Goal: Transaction & Acquisition: Purchase product/service

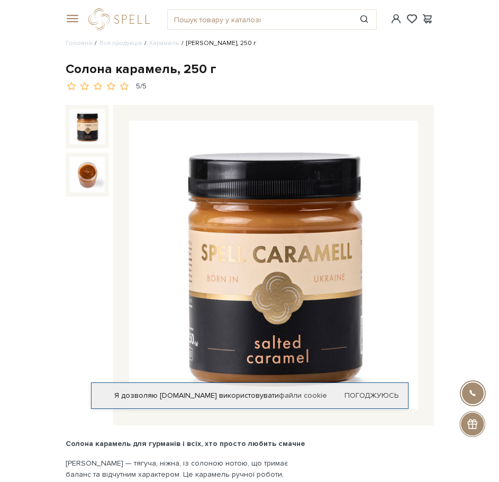
click at [74, 19] on span at bounding box center [71, 19] width 11 height 10
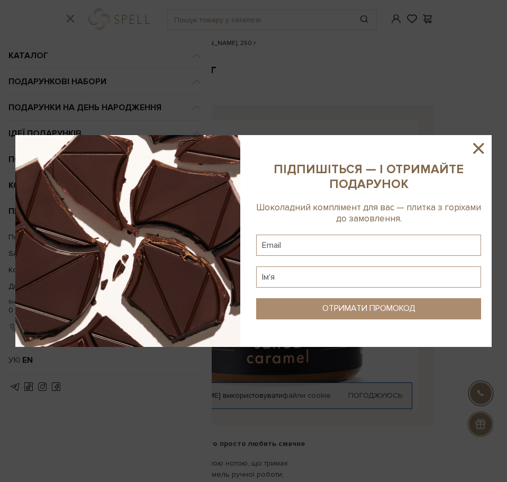
click at [478, 143] on icon at bounding box center [478, 148] width 18 height 18
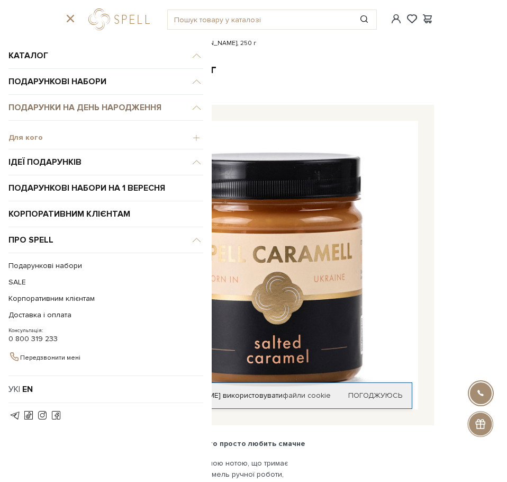
click at [77, 110] on link "Подарунки на День народження" at bounding box center [105, 108] width 195 height 26
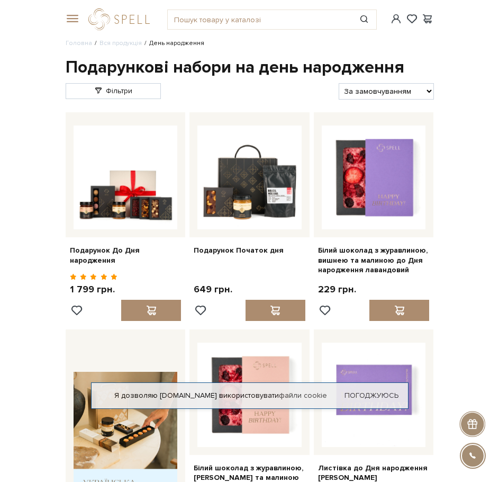
click at [76, 17] on span at bounding box center [71, 19] width 11 height 10
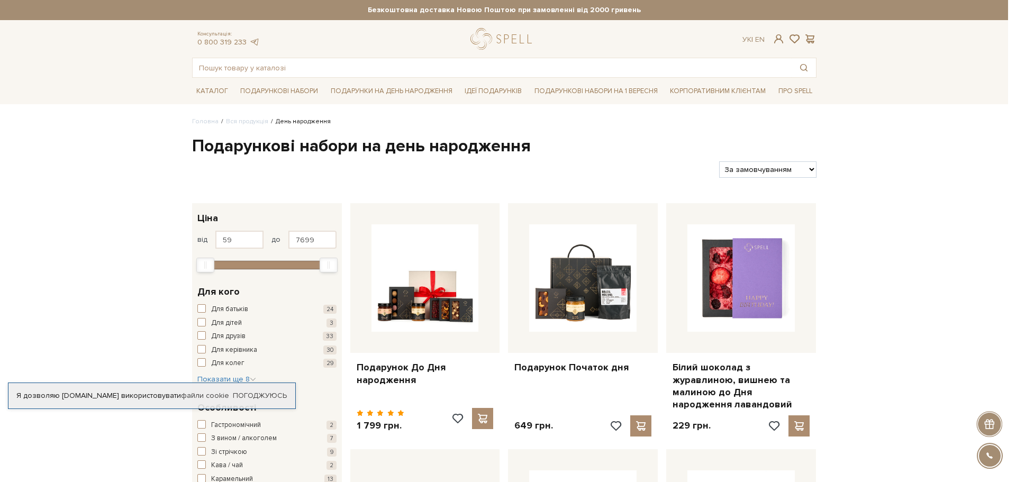
click at [273, 401] on div "Я дозволяю spellchocolate.com використовувати файли cookie Погоджуюсь" at bounding box center [152, 396] width 288 height 26
click at [274, 394] on link "Погоджуюсь" at bounding box center [260, 396] width 54 height 10
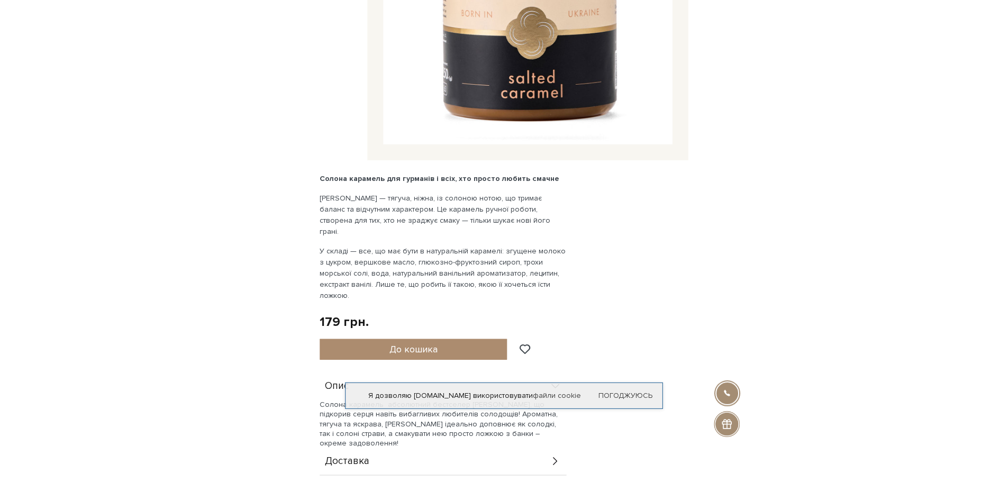
scroll to position [147, 0]
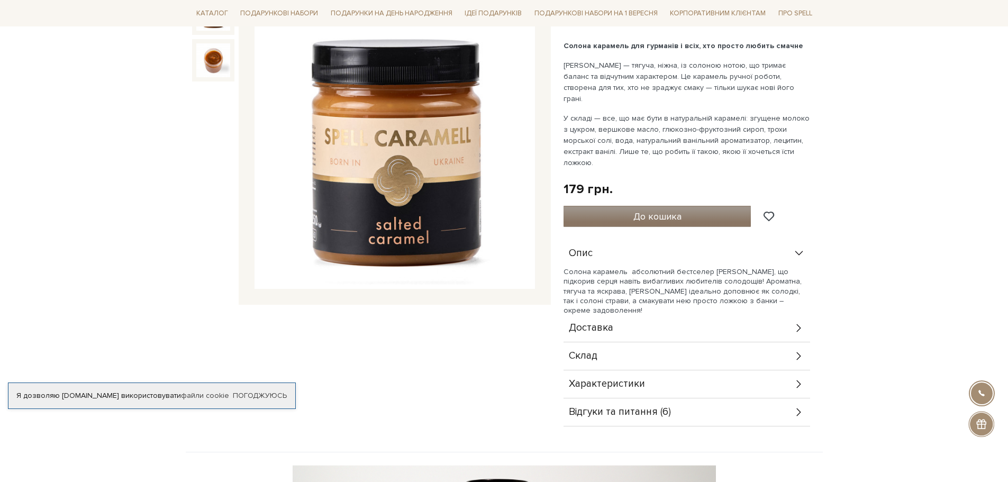
click at [498, 206] on button "До кошика" at bounding box center [658, 216] width 188 height 21
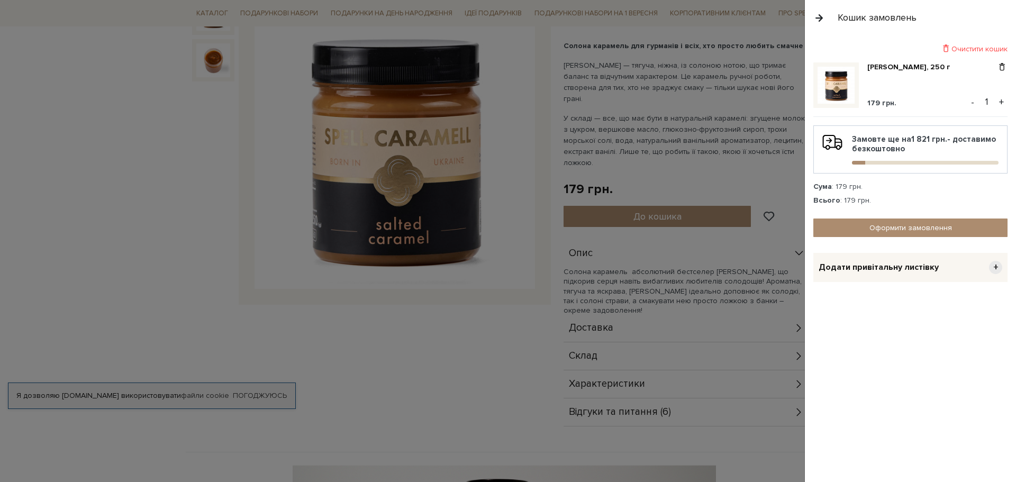
click at [498, 131] on div at bounding box center [508, 241] width 1016 height 482
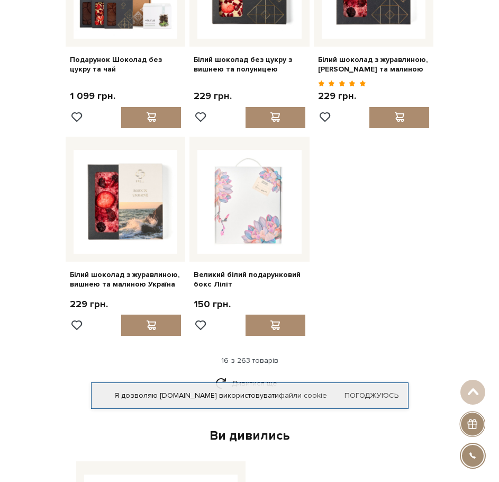
scroll to position [1164, 0]
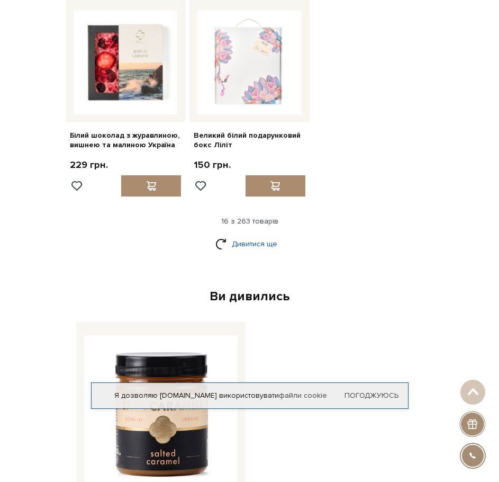
click at [269, 253] on link "Дивитися ще" at bounding box center [249, 243] width 69 height 19
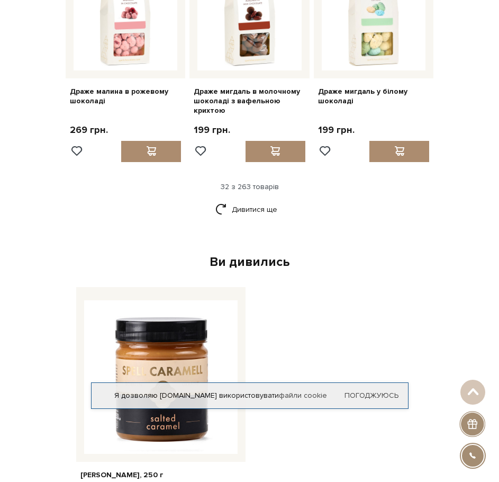
scroll to position [2275, 0]
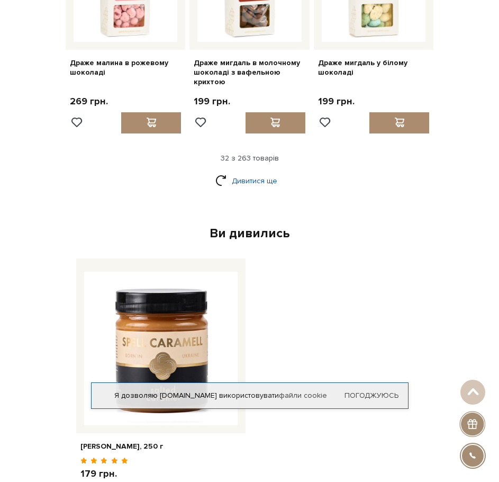
click at [266, 190] on link "Дивитися ще" at bounding box center [249, 180] width 69 height 19
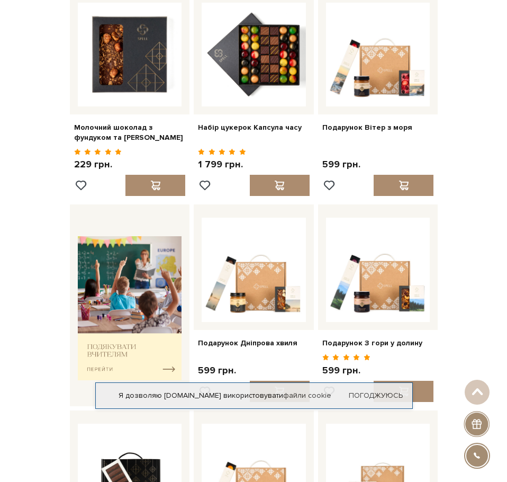
scroll to position [0, 0]
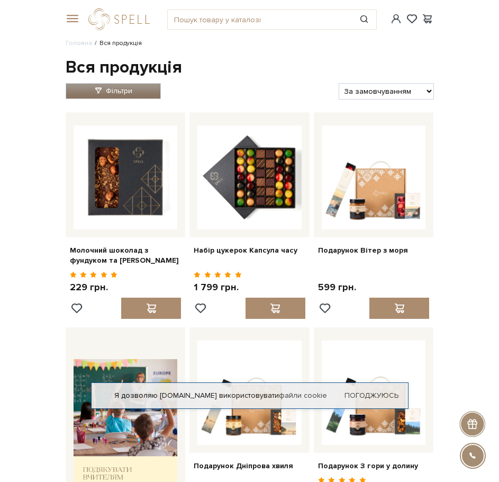
click at [142, 94] on link "Фільтри" at bounding box center [113, 91] width 95 height 16
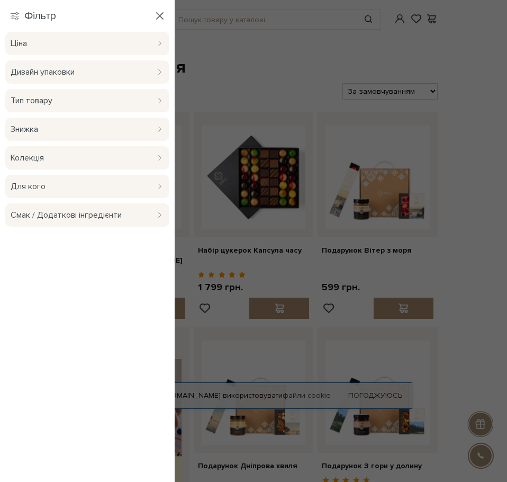
click at [157, 102] on icon at bounding box center [160, 100] width 6 height 8
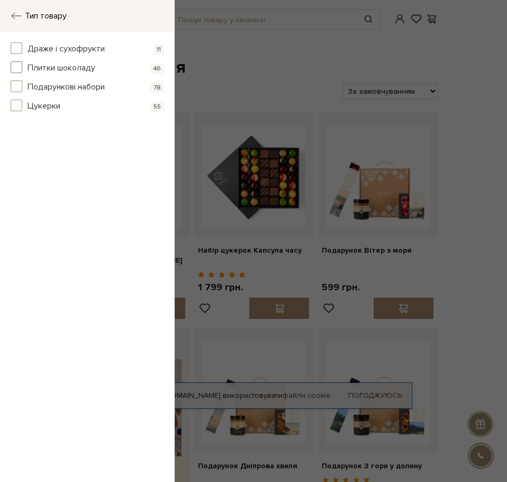
click at [86, 67] on span "Плитки шоколаду" at bounding box center [62, 67] width 68 height 13
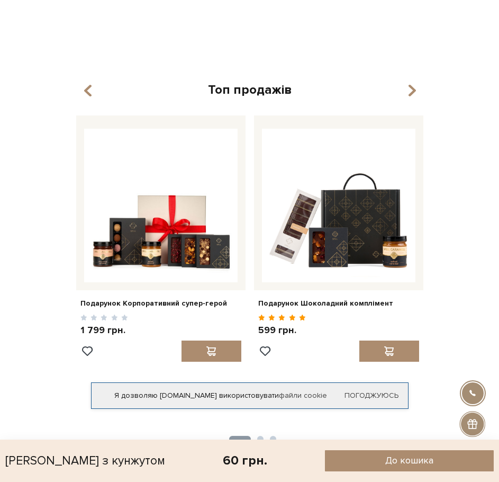
scroll to position [1058, 0]
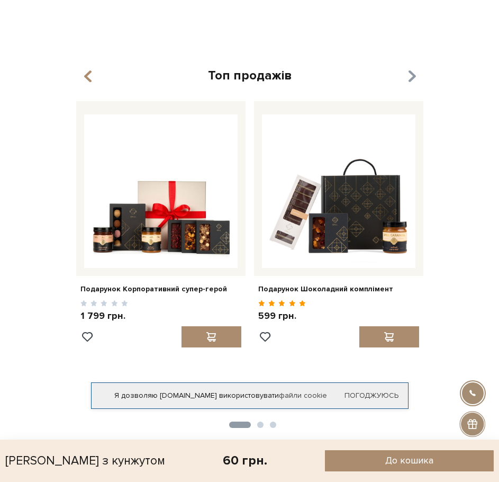
click at [415, 72] on icon "button" at bounding box center [411, 76] width 9 height 18
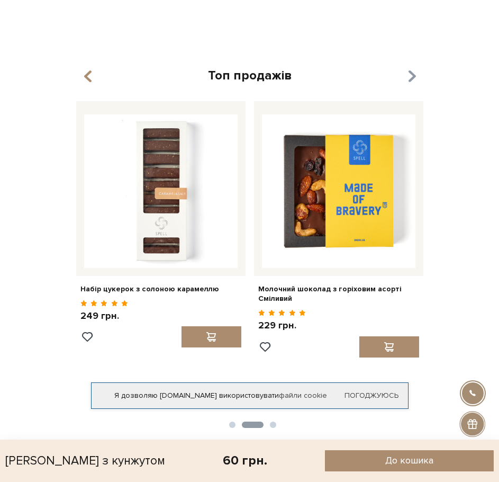
click at [415, 73] on icon "button" at bounding box center [411, 76] width 9 height 18
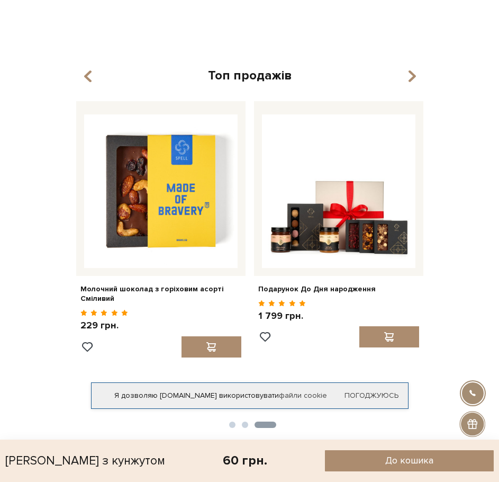
click at [94, 75] on button "button" at bounding box center [89, 75] width 11 height 17
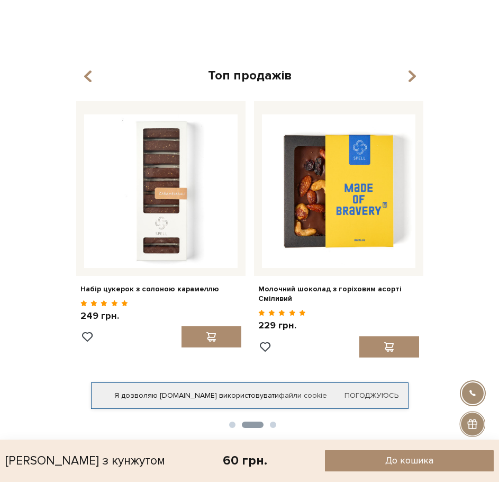
click at [94, 75] on button "button" at bounding box center [89, 75] width 11 height 17
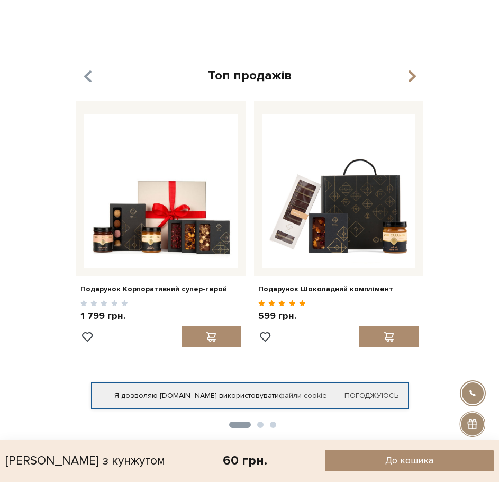
click at [87, 84] on icon "button" at bounding box center [87, 76] width 9 height 18
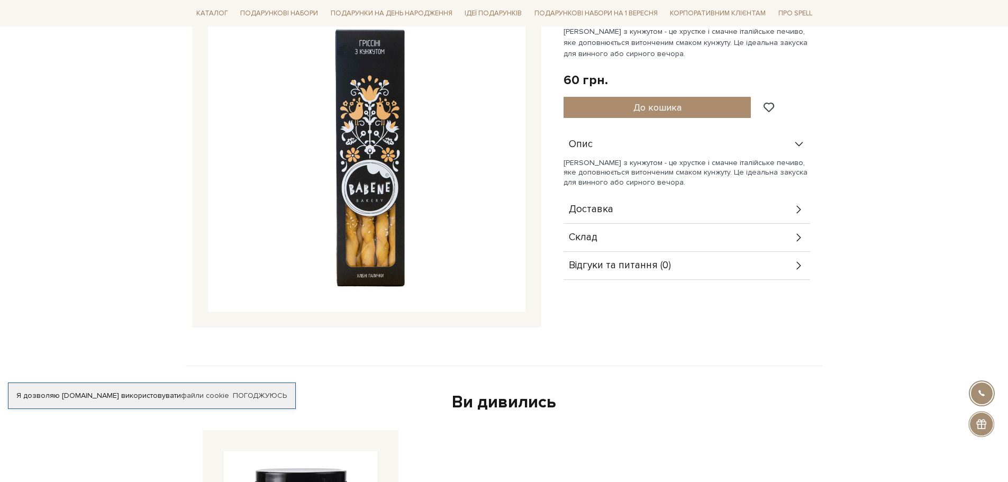
scroll to position [0, 0]
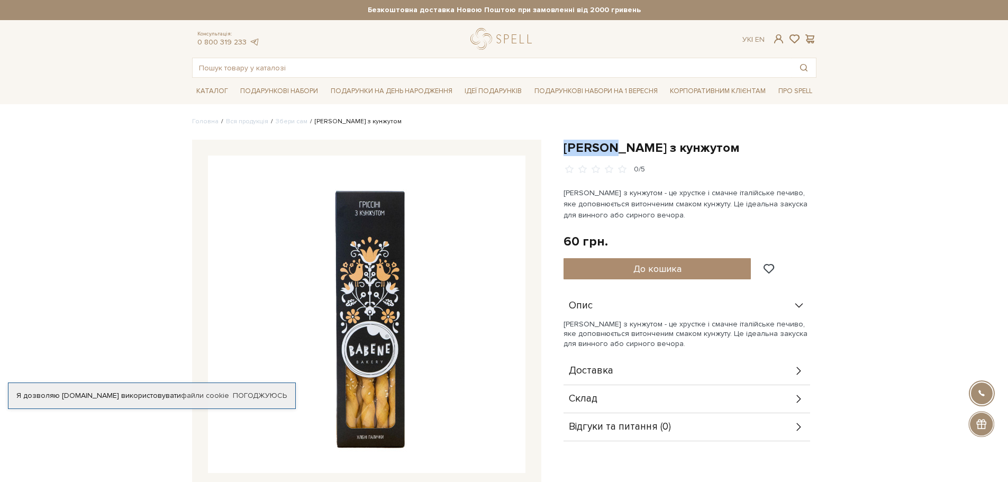
click at [498, 146] on div "Грісіні з кунжутом 0/5 Грісіні з кунжутом - це хрустке і смачне італійське печи…" at bounding box center [690, 321] width 266 height 362
click at [366, 67] on input "text" at bounding box center [492, 67] width 599 height 19
paste input "Грісіні"
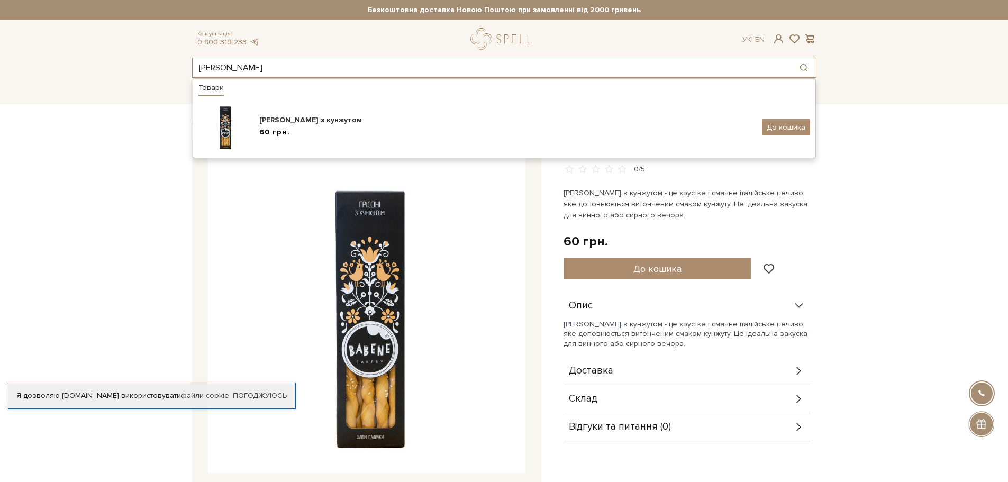
type input "Грісіні"
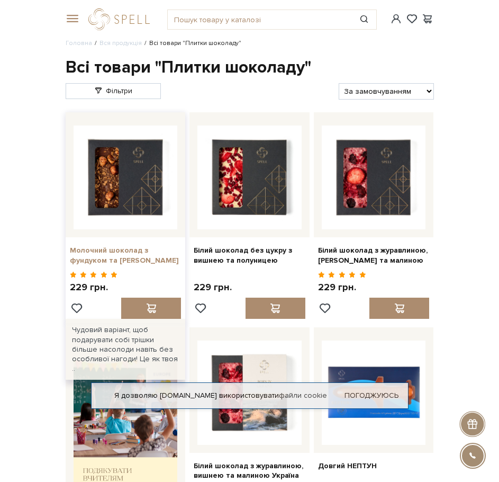
drag, startPoint x: 95, startPoint y: 257, endPoint x: 105, endPoint y: 275, distance: 19.9
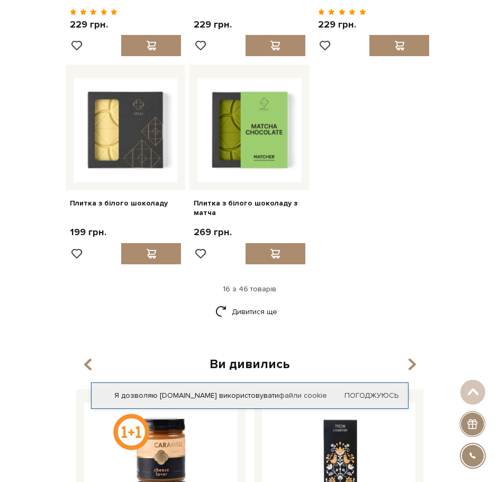
scroll to position [1111, 0]
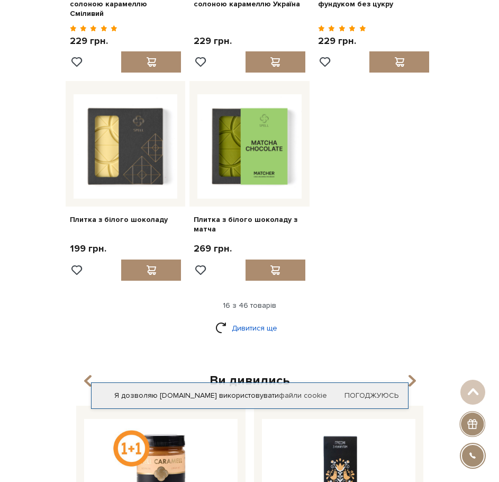
click at [259, 323] on link "Дивитися ще" at bounding box center [249, 328] width 69 height 19
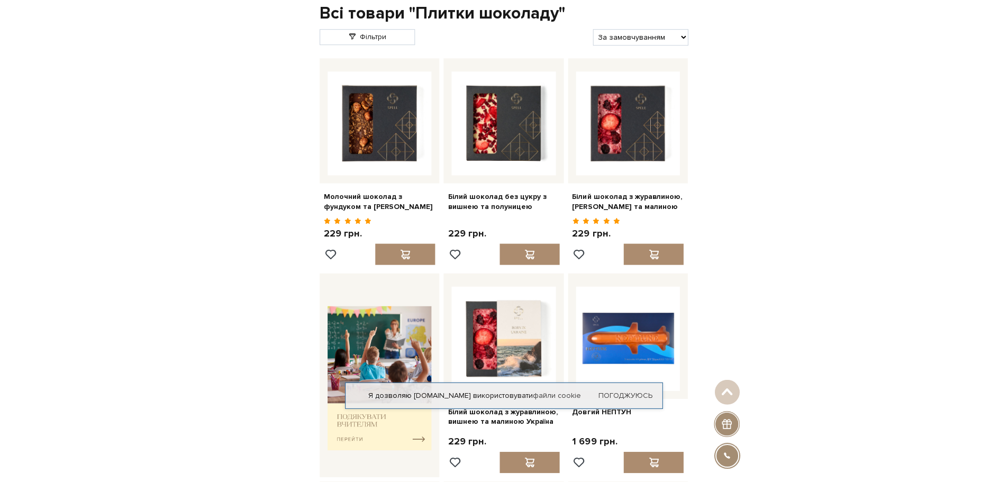
scroll to position [0, 0]
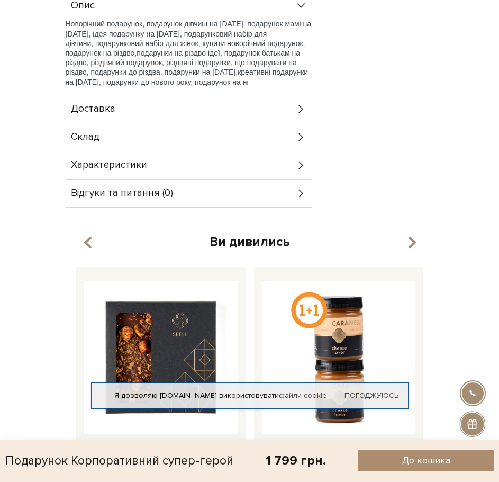
scroll to position [476, 0]
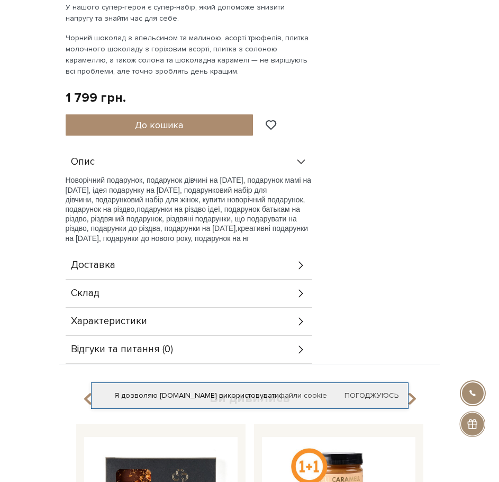
click at [151, 251] on div "Доставка" at bounding box center [189, 265] width 247 height 28
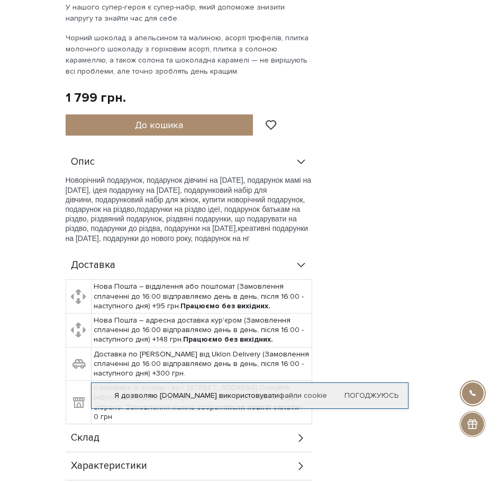
click at [154, 251] on div "Доставка" at bounding box center [189, 265] width 247 height 28
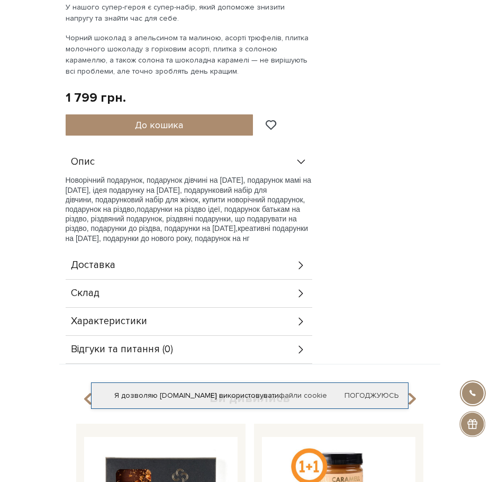
click at [149, 279] on div "Склад" at bounding box center [189, 293] width 247 height 28
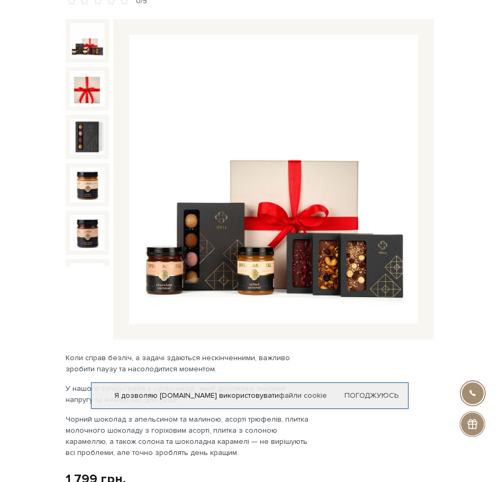
scroll to position [0, 0]
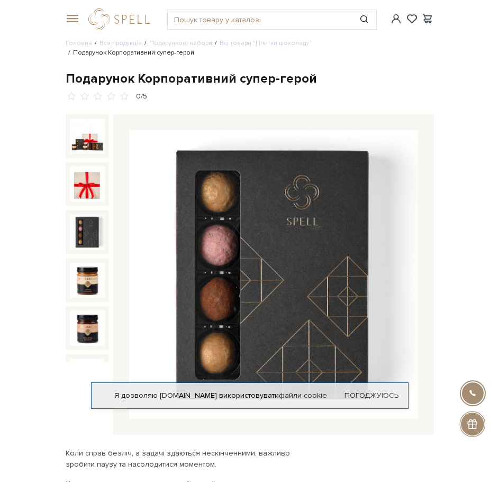
click at [84, 221] on img at bounding box center [87, 231] width 35 height 35
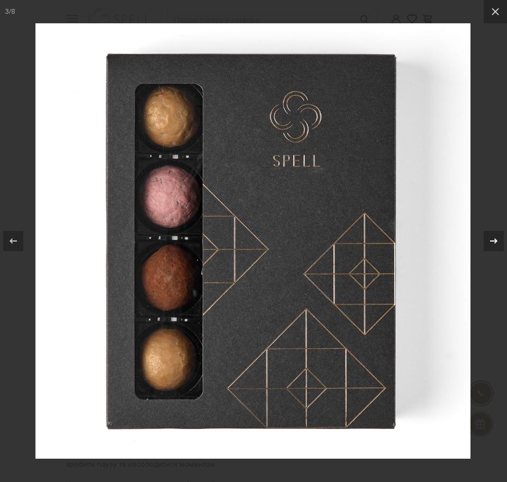
click at [496, 245] on icon at bounding box center [493, 240] width 13 height 13
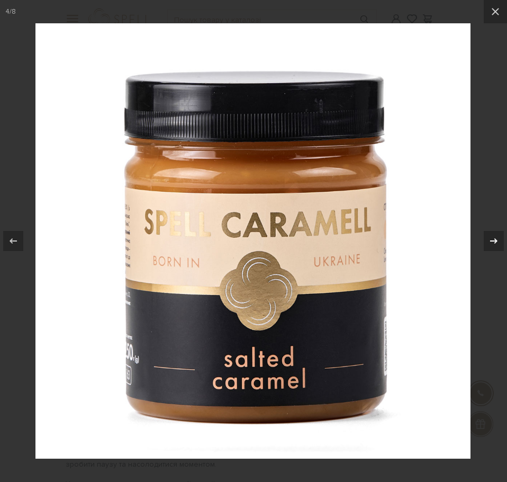
click at [496, 245] on icon at bounding box center [493, 240] width 13 height 13
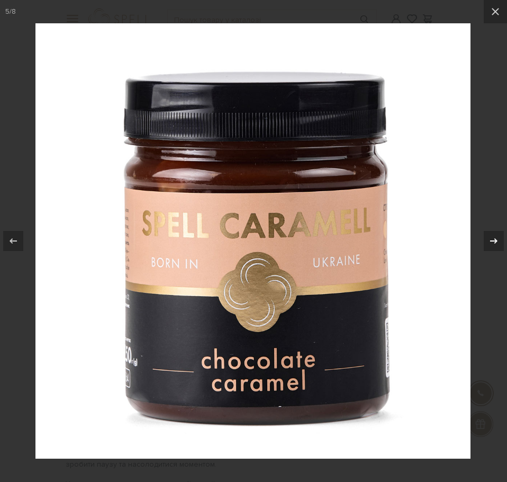
click at [496, 245] on icon at bounding box center [493, 240] width 13 height 13
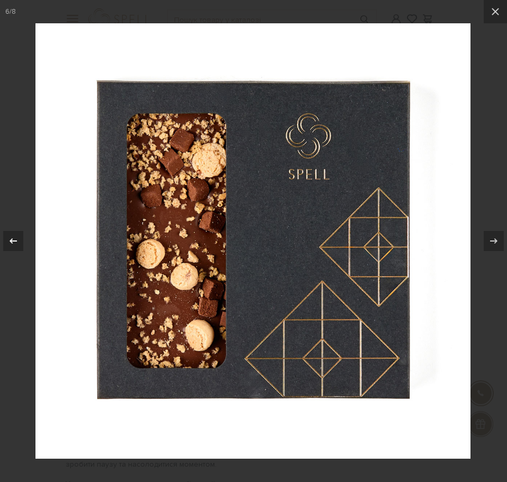
click at [21, 246] on div at bounding box center [13, 241] width 20 height 20
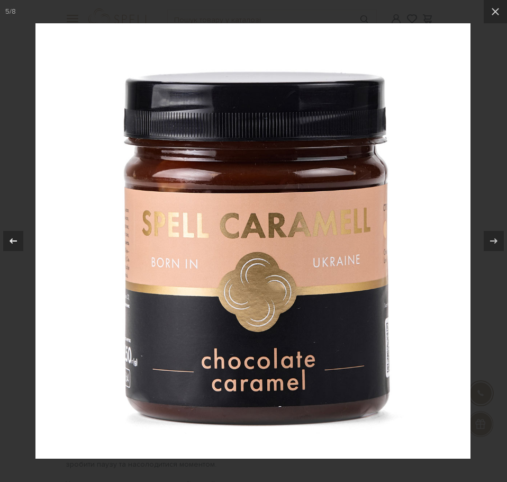
click at [15, 240] on icon at bounding box center [13, 240] width 13 height 13
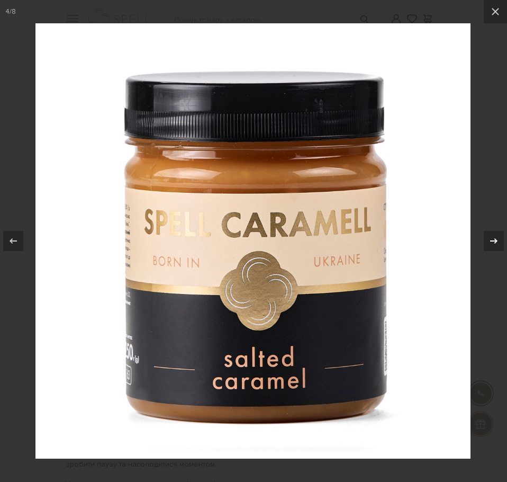
click at [487, 244] on div at bounding box center [494, 241] width 20 height 20
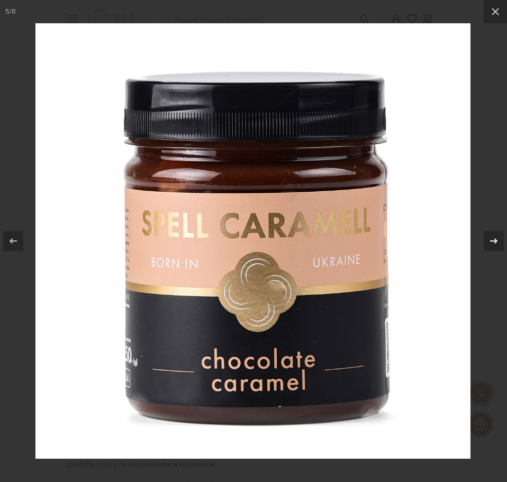
click at [487, 244] on div at bounding box center [494, 241] width 20 height 20
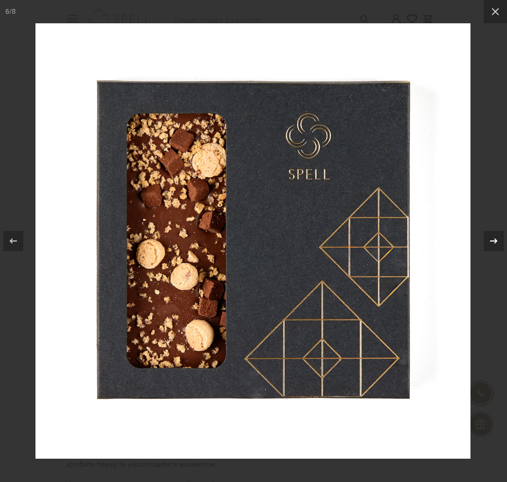
click at [487, 244] on div at bounding box center [494, 241] width 20 height 20
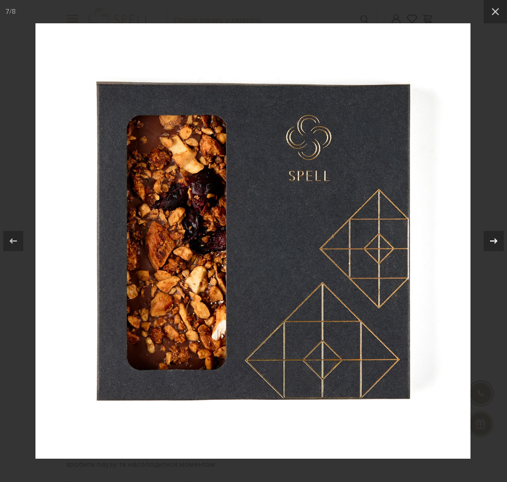
click at [487, 244] on div at bounding box center [494, 241] width 20 height 20
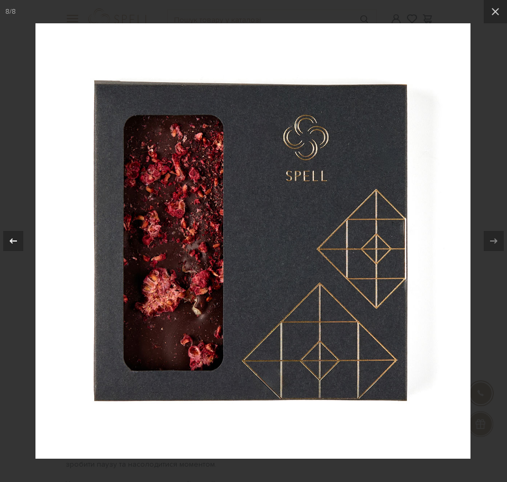
click at [19, 246] on icon at bounding box center [13, 240] width 13 height 13
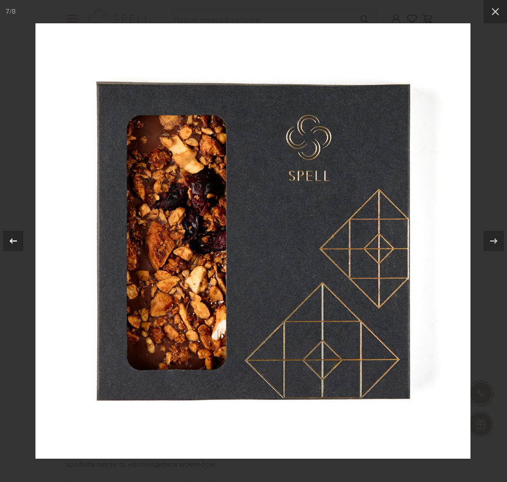
click at [19, 246] on icon at bounding box center [13, 240] width 13 height 13
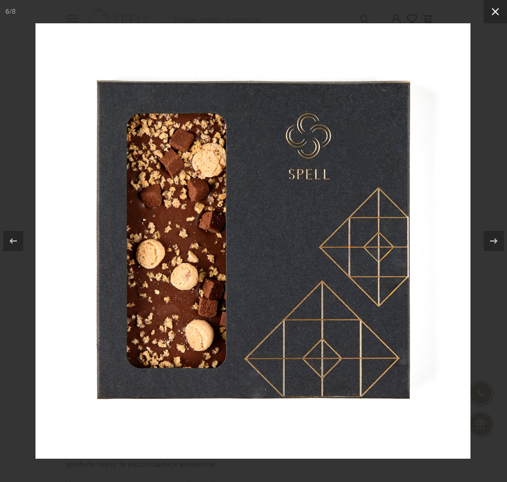
click at [492, 12] on icon at bounding box center [495, 11] width 13 height 13
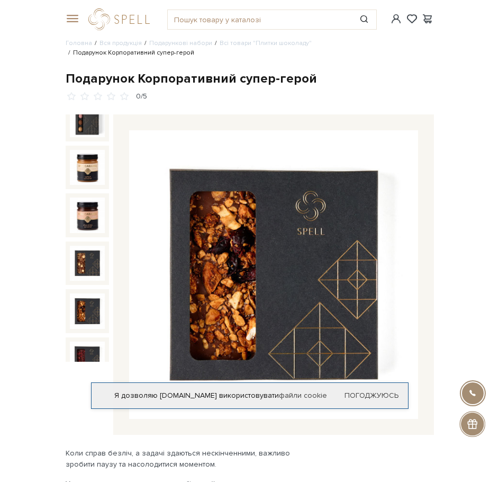
scroll to position [115, 0]
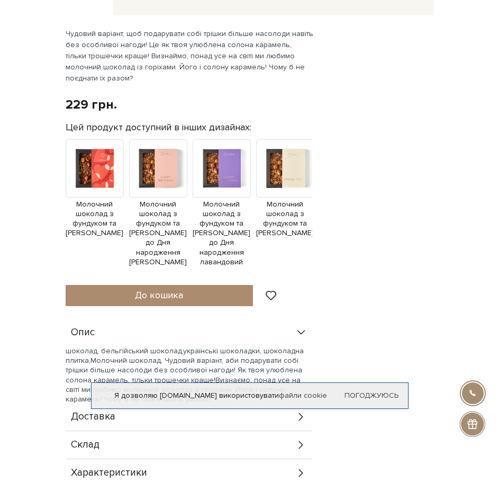
scroll to position [582, 0]
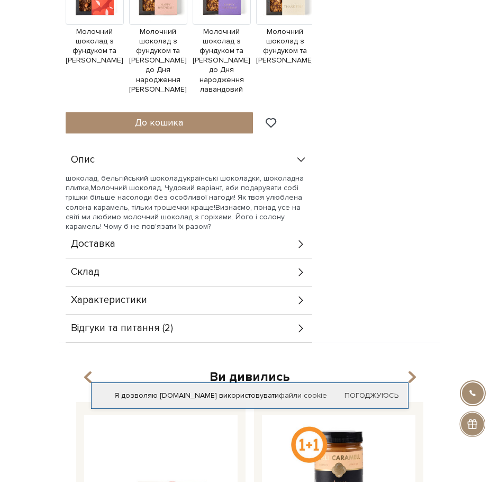
click at [155, 299] on div "Характеристики" at bounding box center [189, 300] width 247 height 28
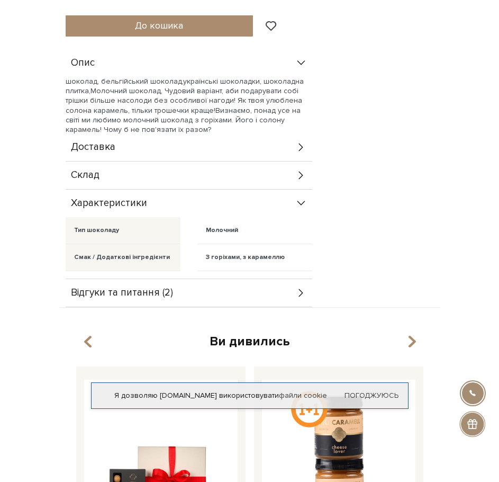
scroll to position [688, 0]
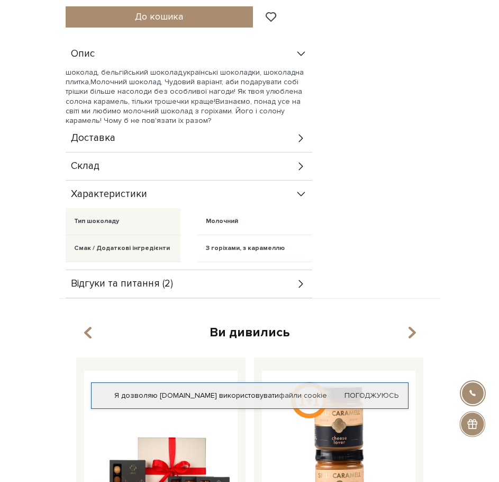
click at [160, 283] on span "Відгуки та питання (2)" at bounding box center [122, 284] width 102 height 10
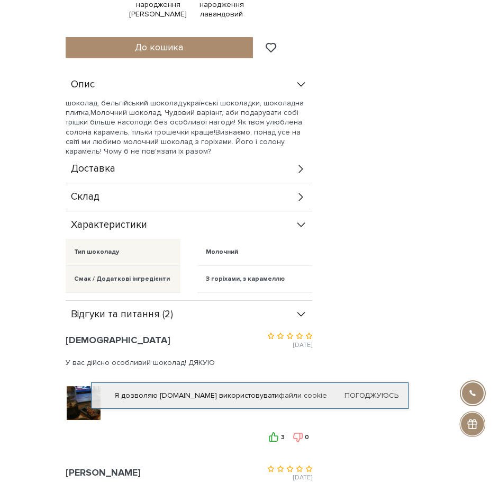
scroll to position [635, 0]
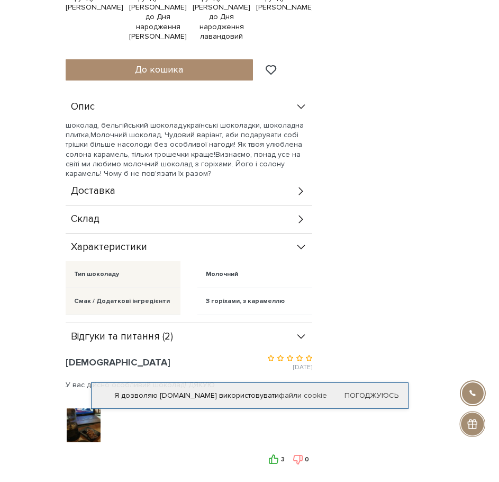
click at [164, 191] on div "Доставка" at bounding box center [189, 191] width 247 height 28
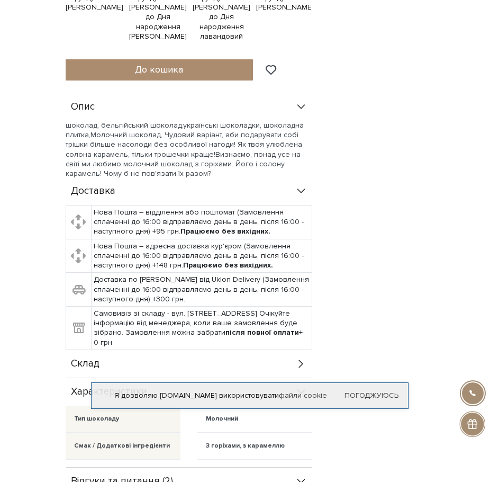
click at [164, 191] on div "Доставка" at bounding box center [189, 191] width 247 height 28
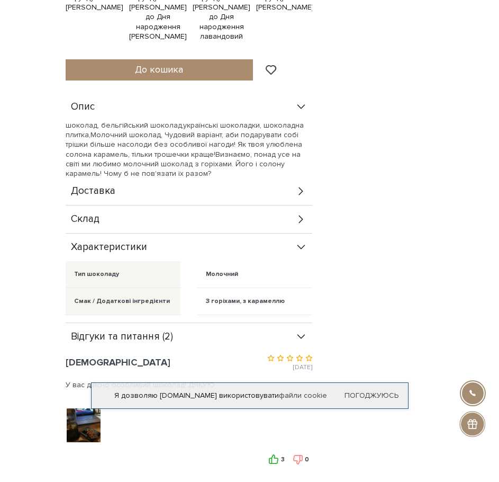
click at [164, 191] on div "Доставка" at bounding box center [189, 191] width 247 height 28
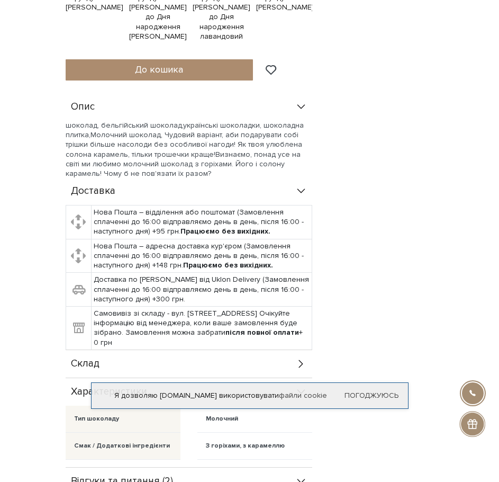
click at [164, 191] on div "Доставка" at bounding box center [189, 191] width 247 height 28
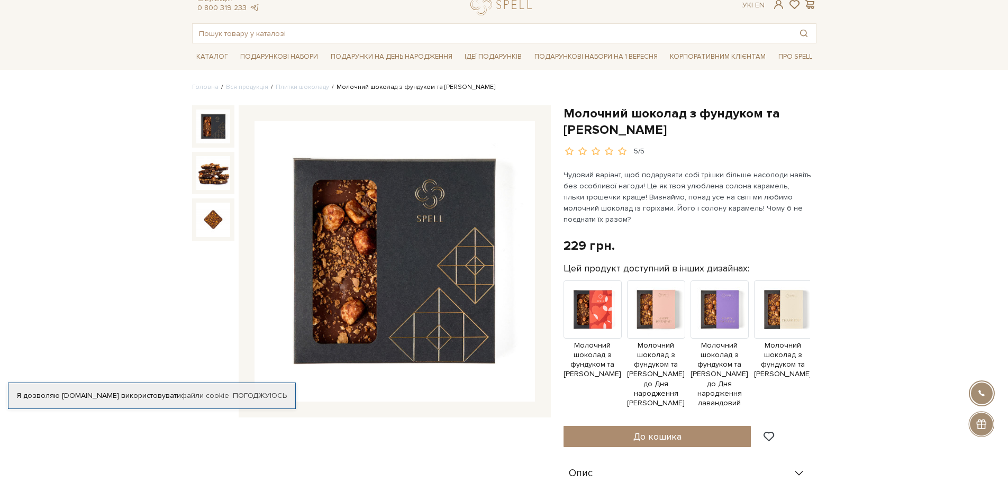
scroll to position [53, 0]
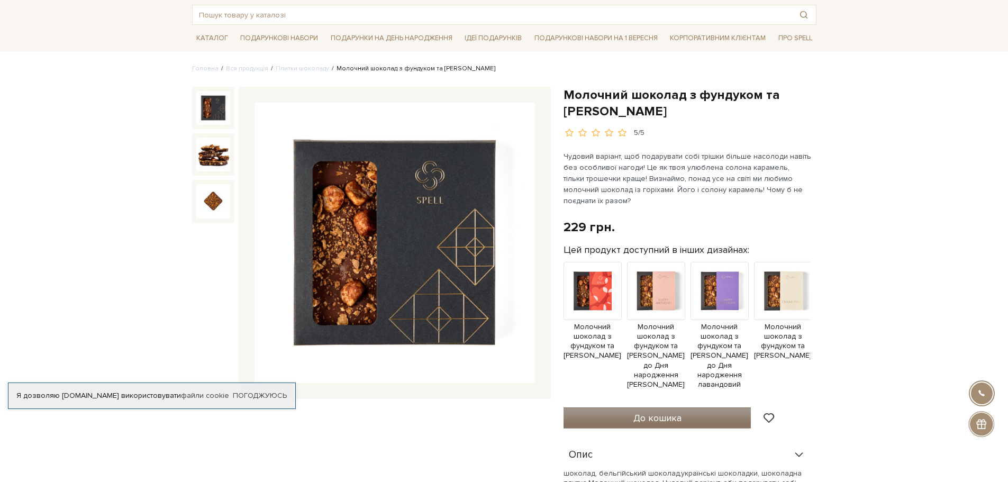
click at [498, 420] on span "До кошика" at bounding box center [657, 418] width 48 height 12
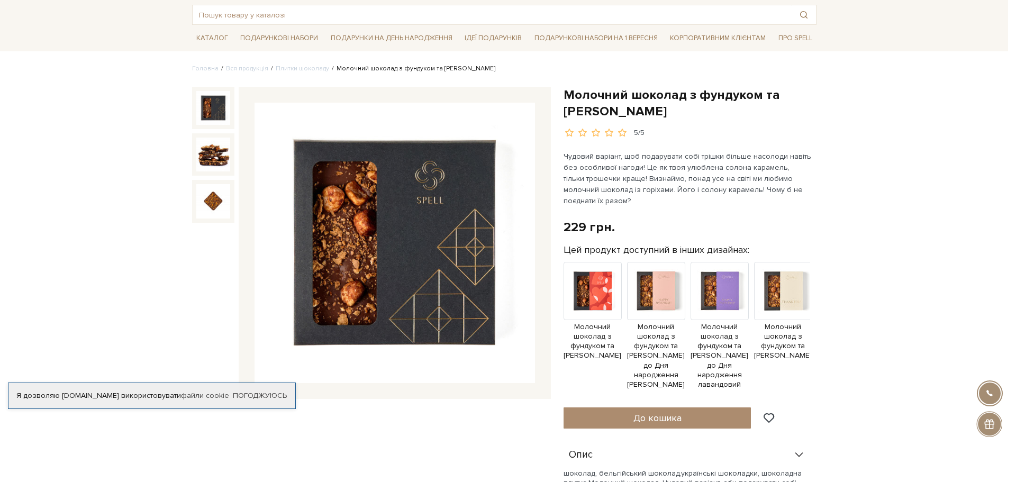
click at [498, 178] on div at bounding box center [508, 241] width 1016 height 482
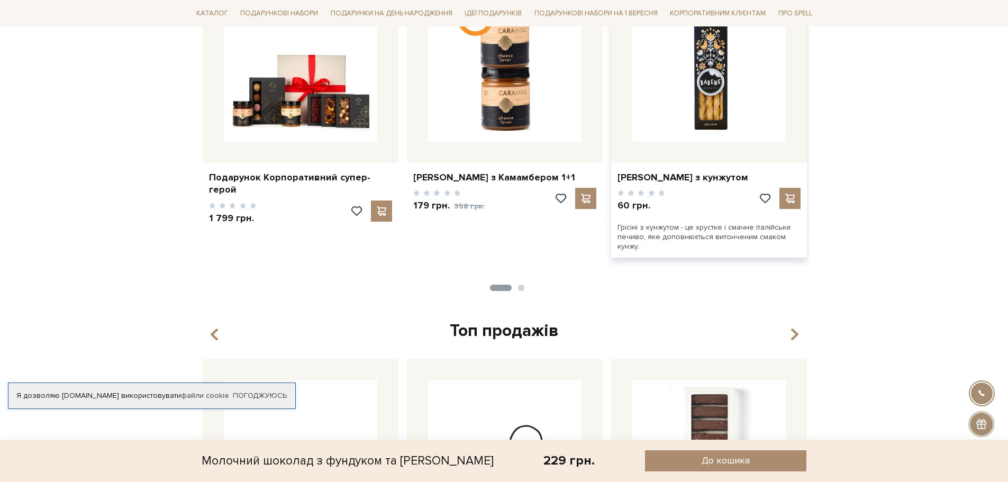
scroll to position [953, 0]
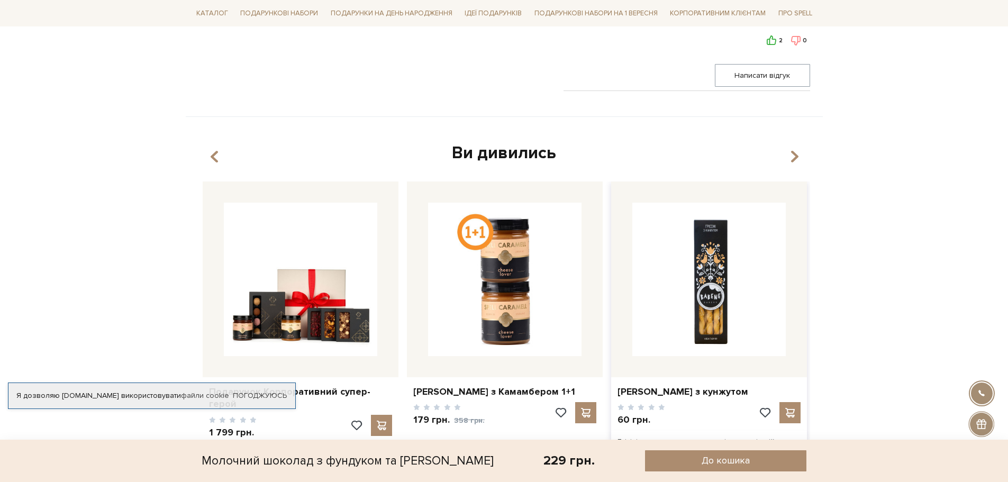
click at [498, 318] on img at bounding box center [708, 279] width 153 height 153
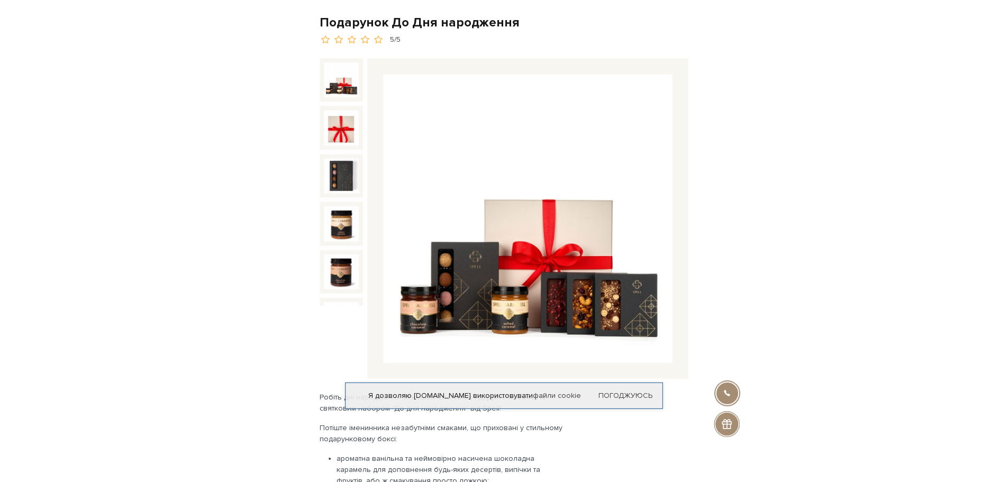
scroll to position [53, 0]
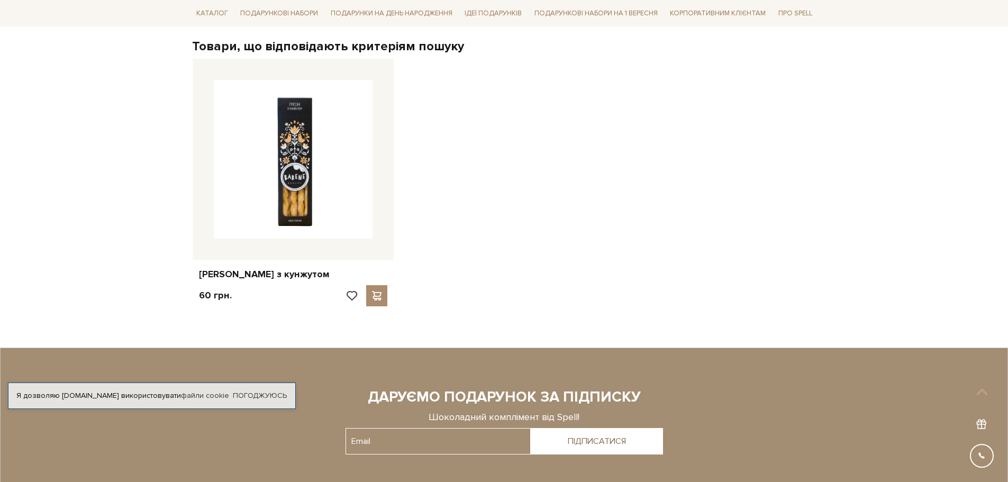
scroll to position [210, 0]
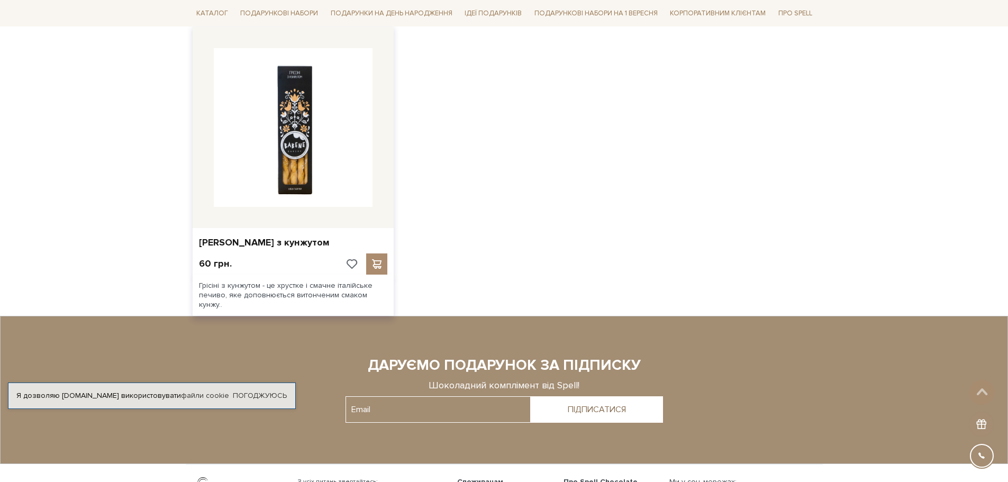
click at [344, 266] on span at bounding box center [350, 264] width 13 height 10
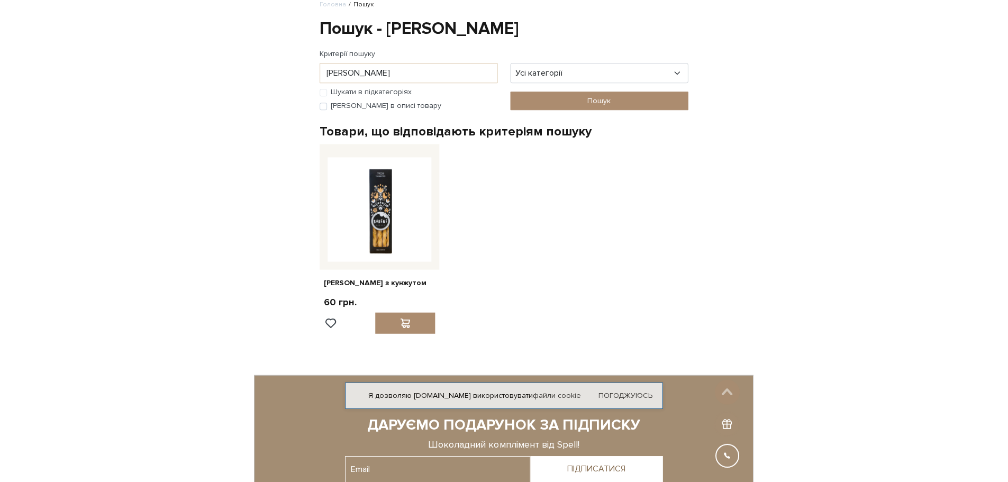
scroll to position [0, 0]
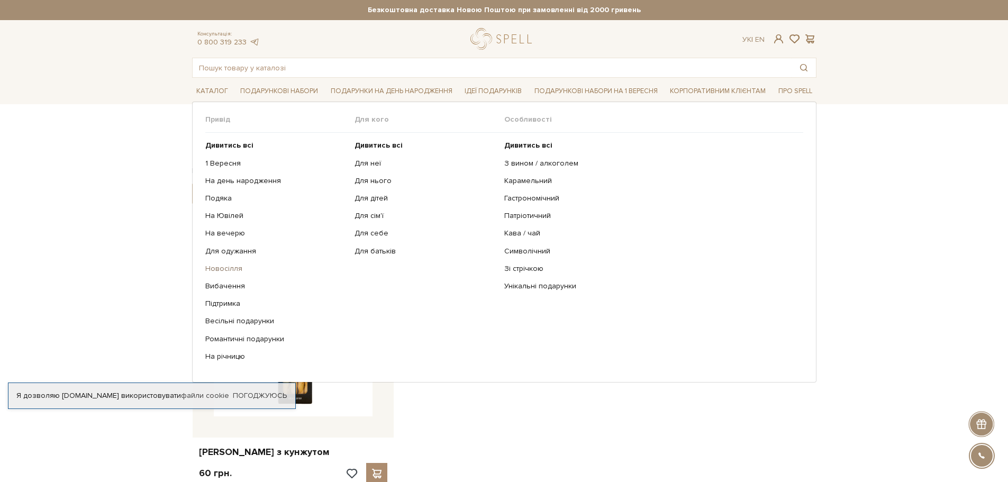
click at [232, 270] on link "Новосілля" at bounding box center [276, 269] width 142 height 10
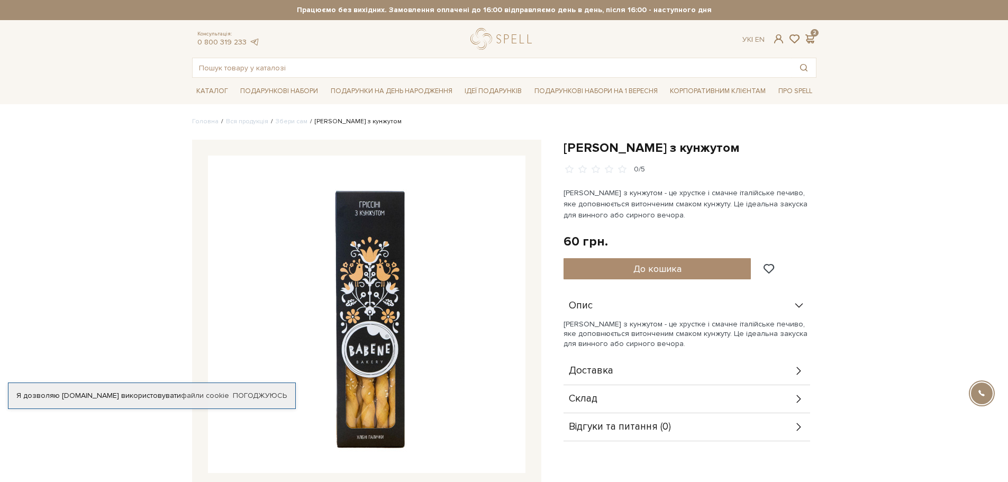
click at [669, 264] on span "До кошика" at bounding box center [657, 269] width 48 height 12
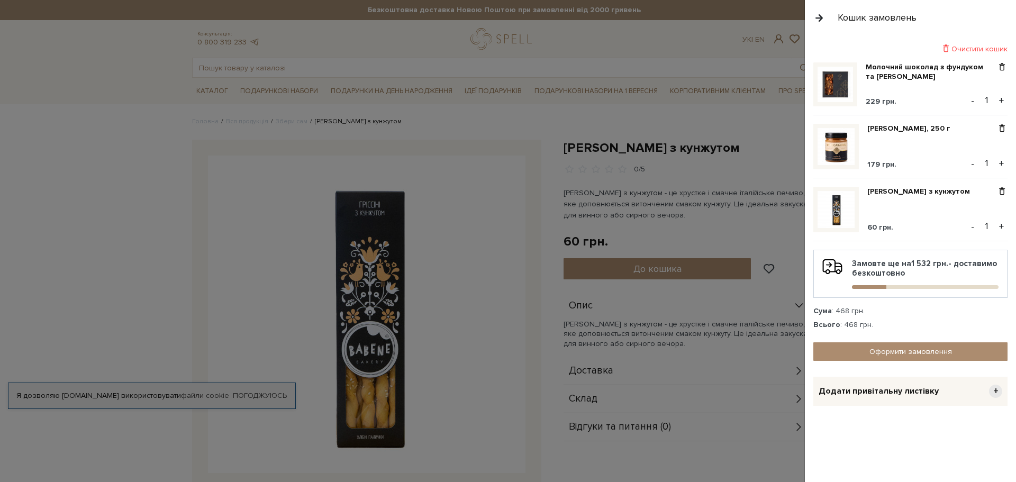
click at [553, 198] on div at bounding box center [508, 241] width 1016 height 482
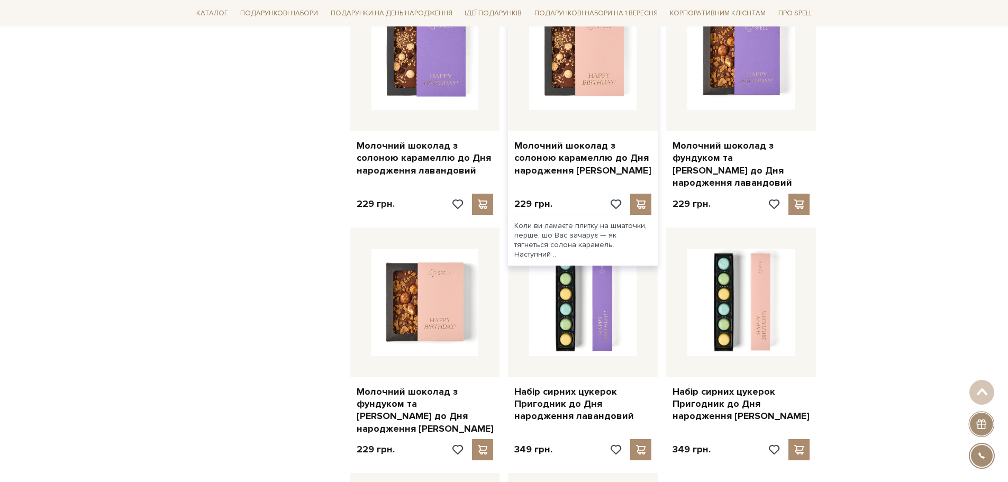
scroll to position [900, 0]
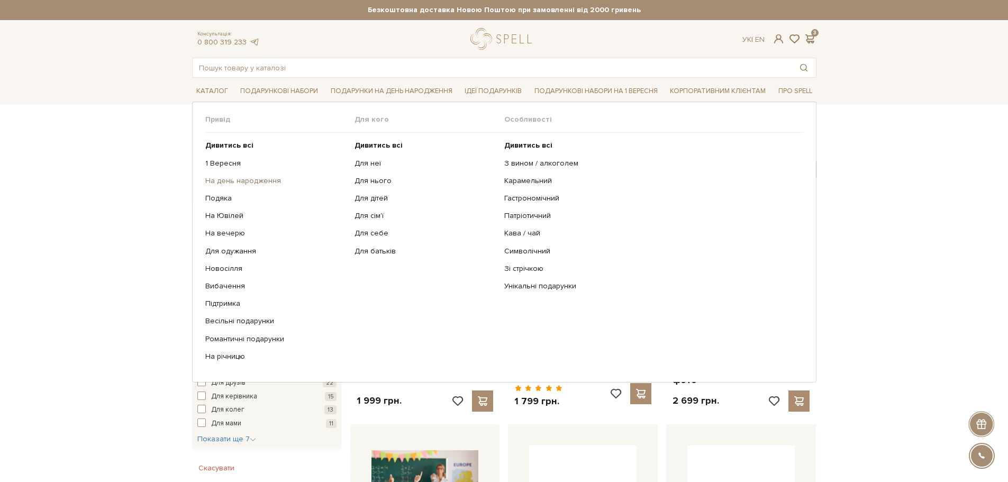
click at [237, 177] on link "На день народження" at bounding box center [276, 181] width 142 height 10
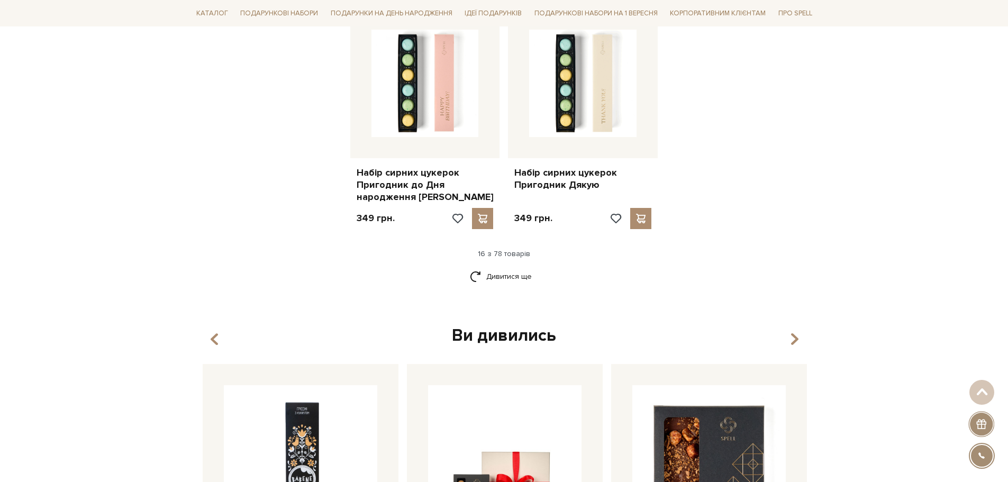
scroll to position [1376, 0]
click at [516, 266] on link "Дивитися ще" at bounding box center [504, 275] width 69 height 19
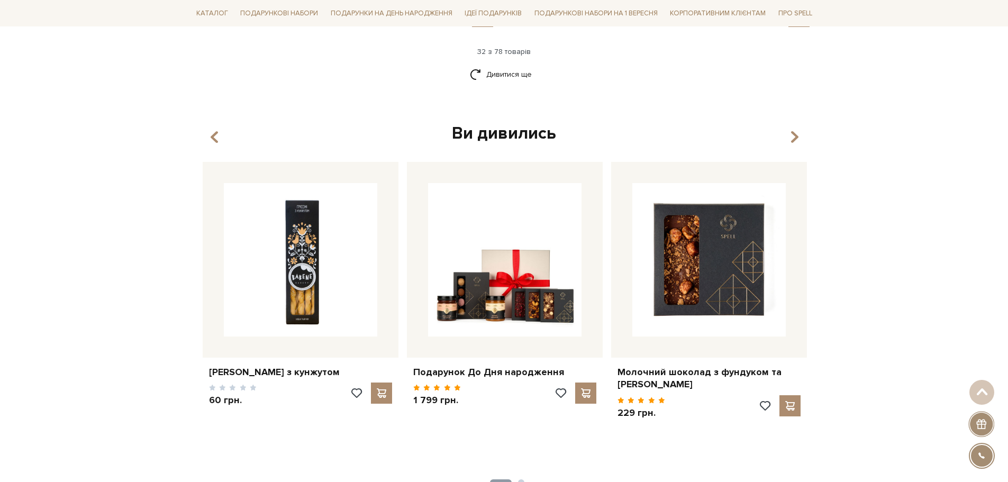
scroll to position [2752, 0]
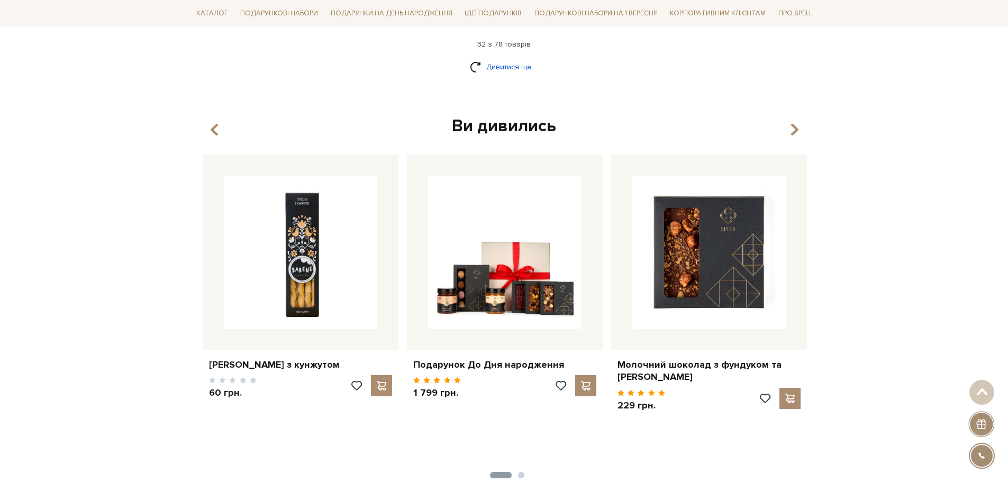
click at [511, 58] on link "Дивитися ще" at bounding box center [504, 67] width 69 height 19
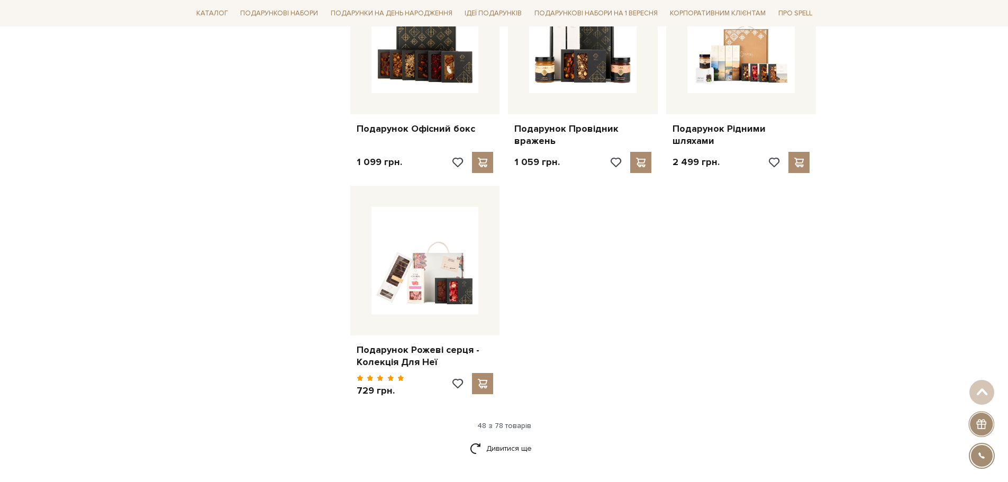
scroll to position [3616, 0]
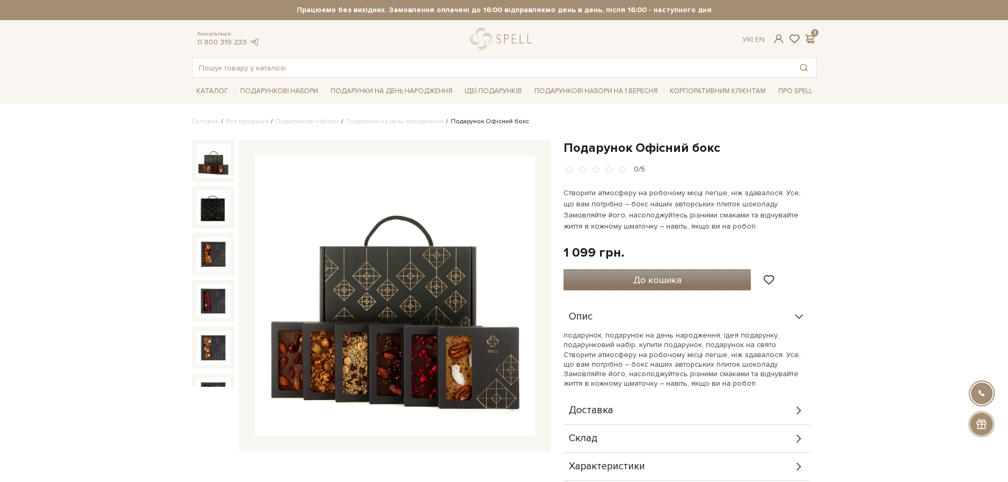
click at [619, 280] on button "До кошика" at bounding box center [658, 279] width 188 height 21
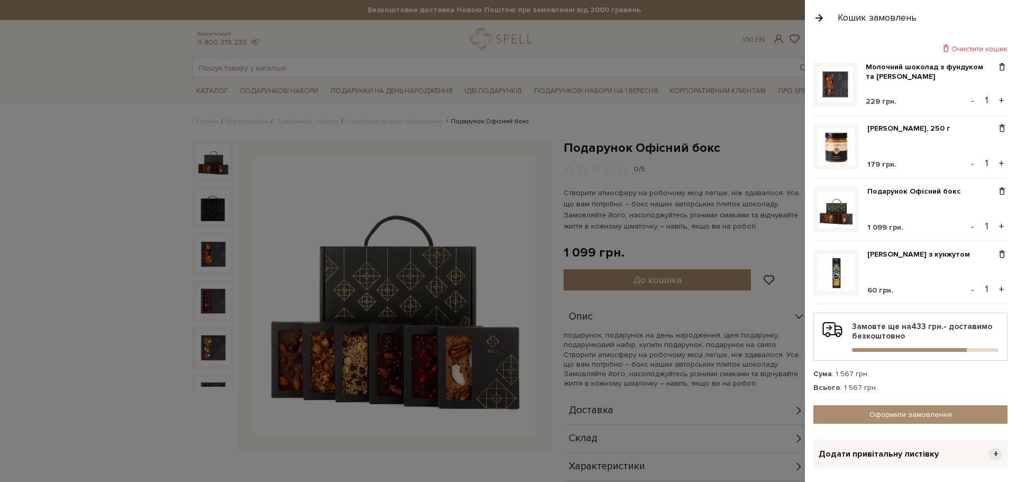
click at [967, 98] on button "-" at bounding box center [972, 101] width 11 height 16
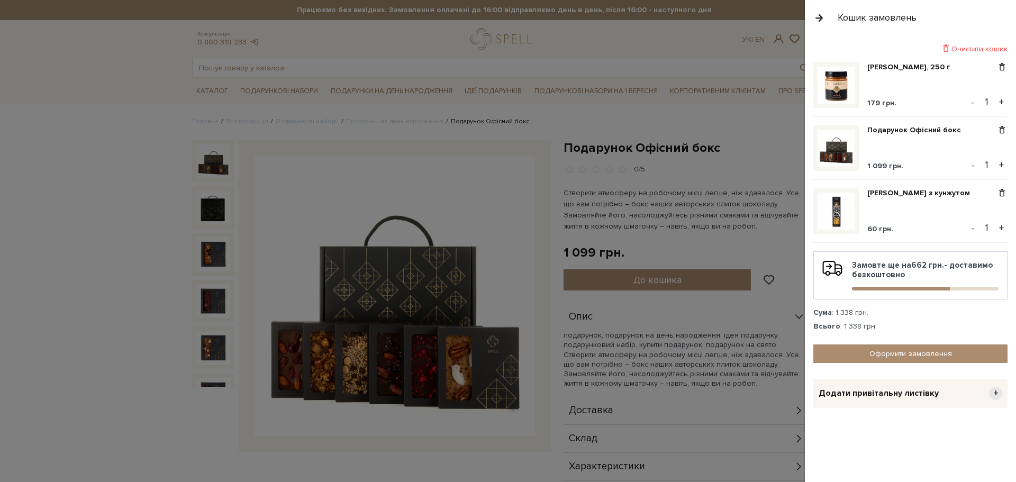
click at [634, 237] on div at bounding box center [508, 241] width 1016 height 482
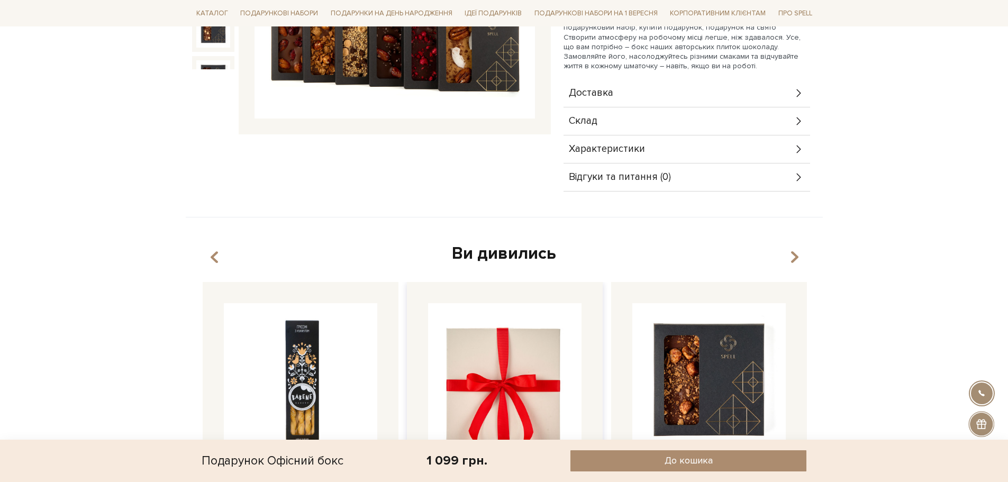
scroll to position [582, 0]
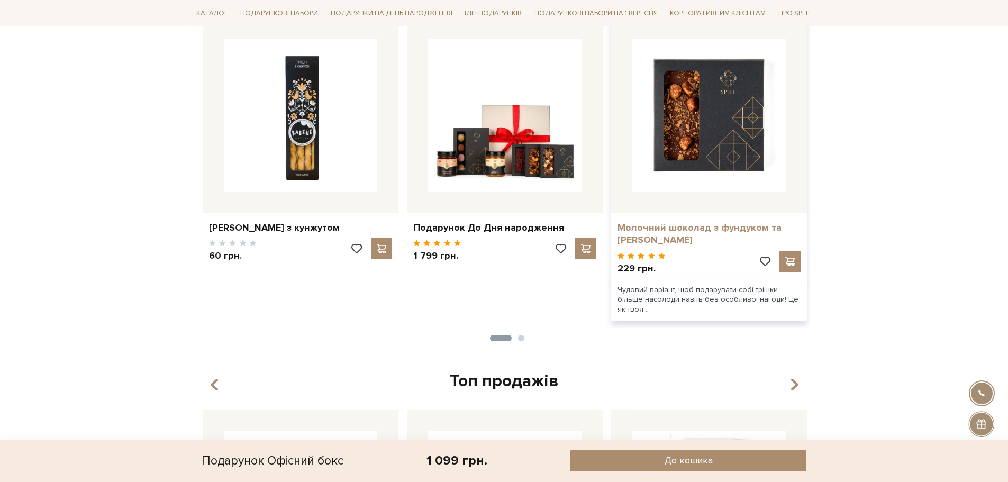
click at [677, 239] on link "Молочний шоколад з фундуком та [PERSON_NAME]" at bounding box center [709, 234] width 183 height 25
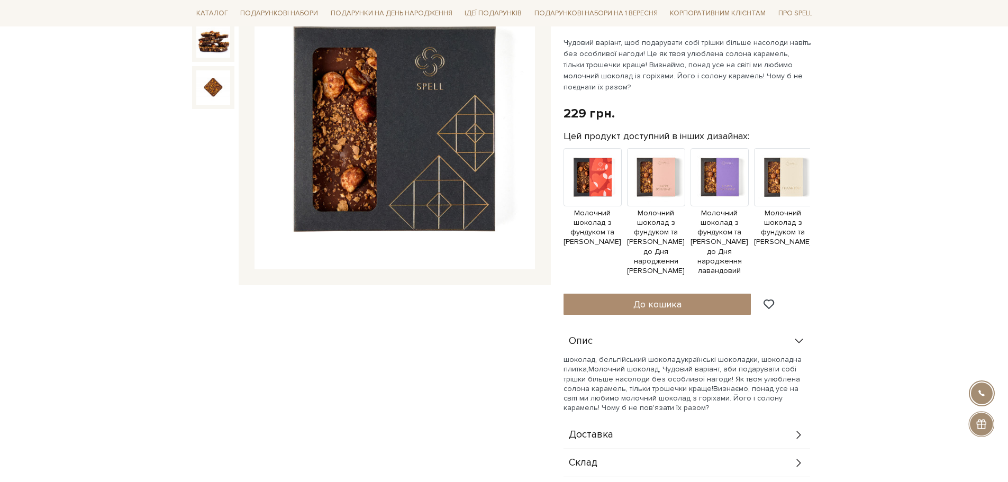
scroll to position [106, 0]
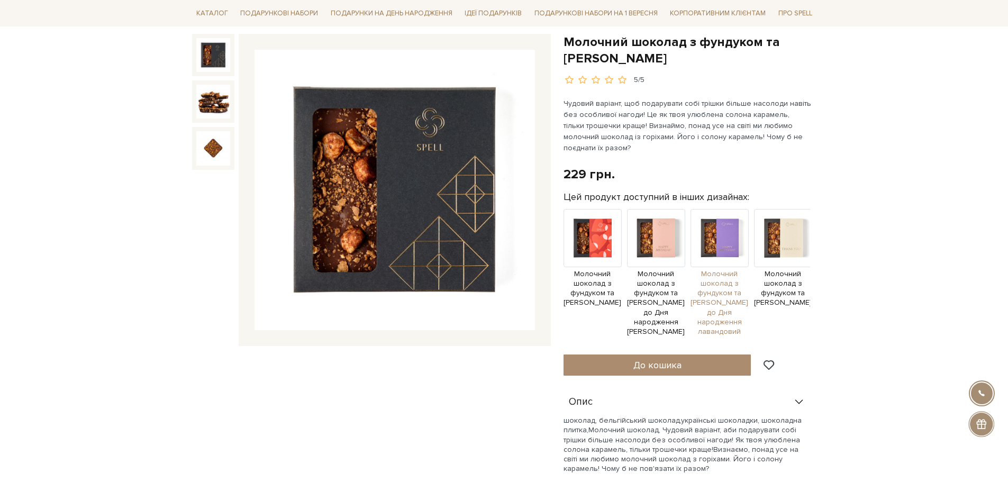
click at [706, 296] on span "Молочний шоколад з фундуком та [PERSON_NAME] до Дня народження лавандовий" at bounding box center [720, 302] width 58 height 67
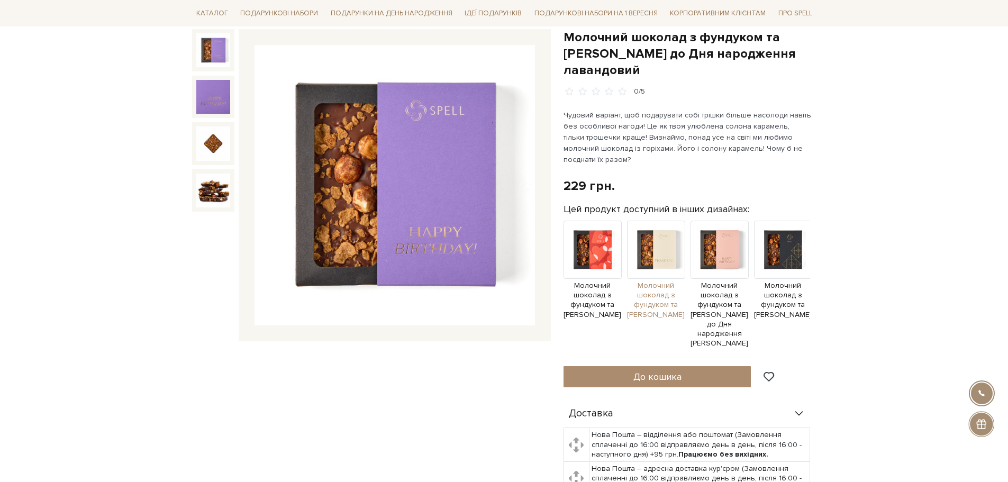
scroll to position [159, 0]
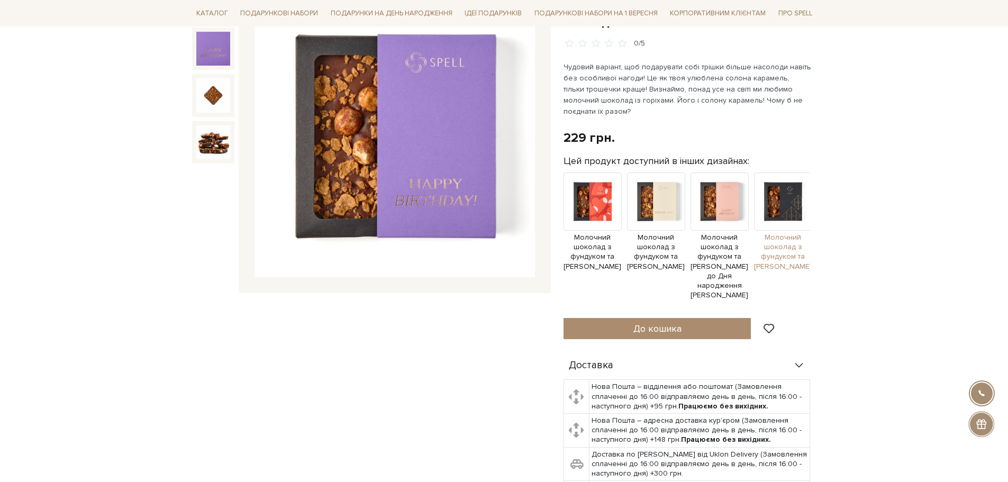
click at [779, 258] on span "Молочний шоколад з фундуком та [PERSON_NAME]" at bounding box center [783, 252] width 58 height 39
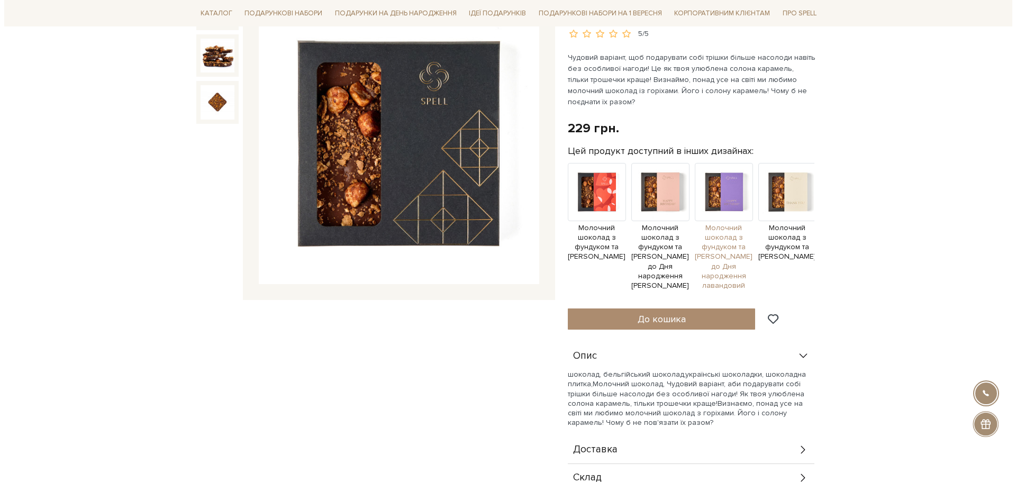
scroll to position [159, 0]
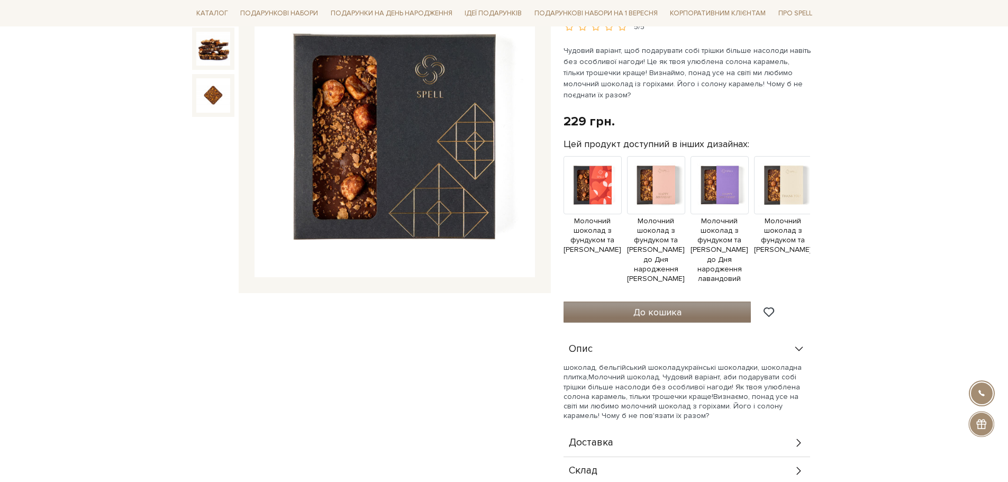
click at [663, 315] on span "До кошика" at bounding box center [657, 312] width 48 height 12
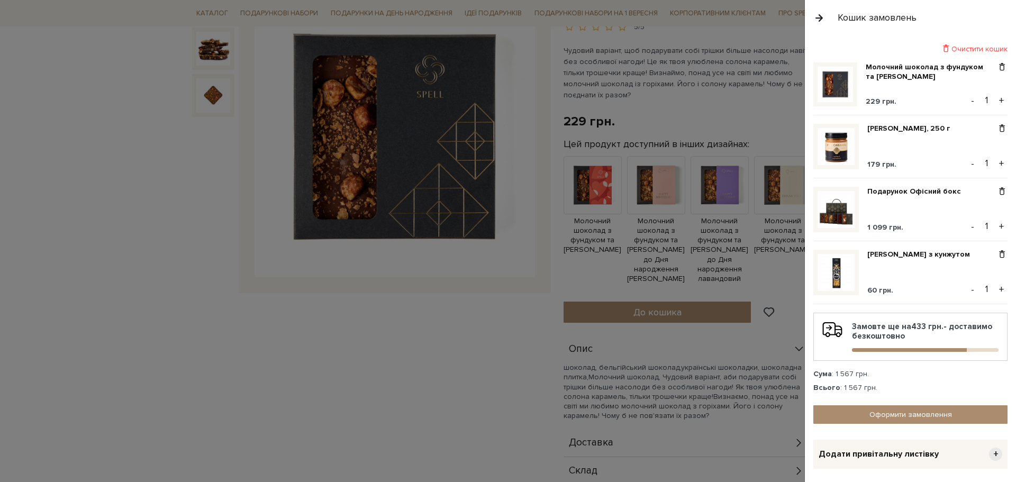
click at [523, 352] on div at bounding box center [508, 241] width 1016 height 482
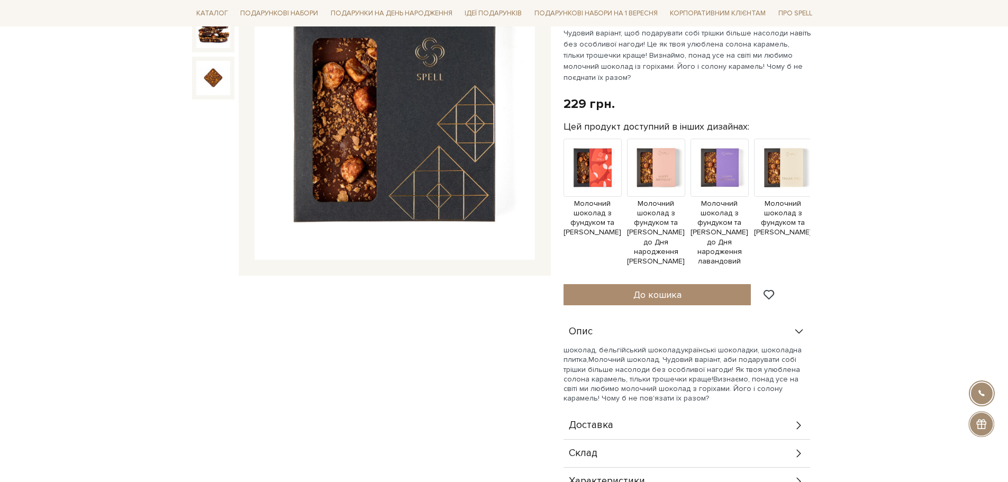
scroll to position [0, 0]
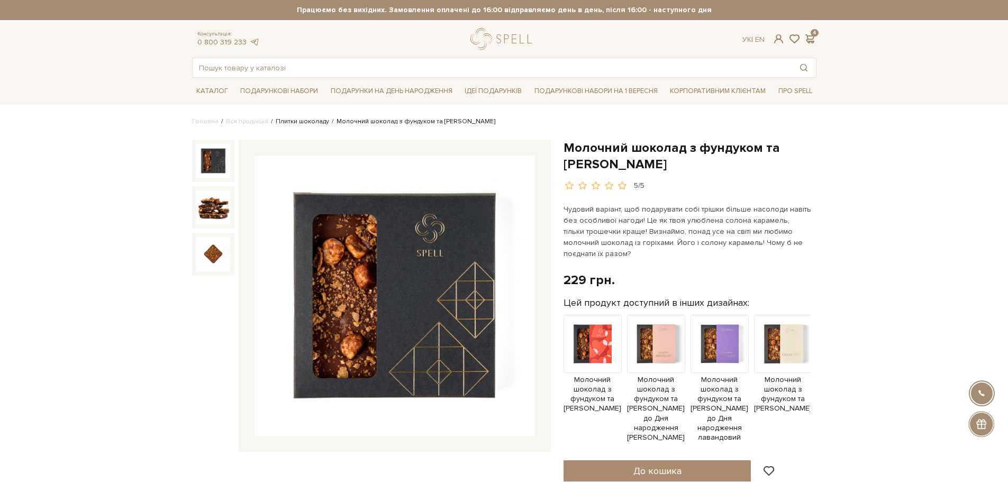
click at [298, 123] on link "Плитки шоколаду" at bounding box center [302, 121] width 53 height 8
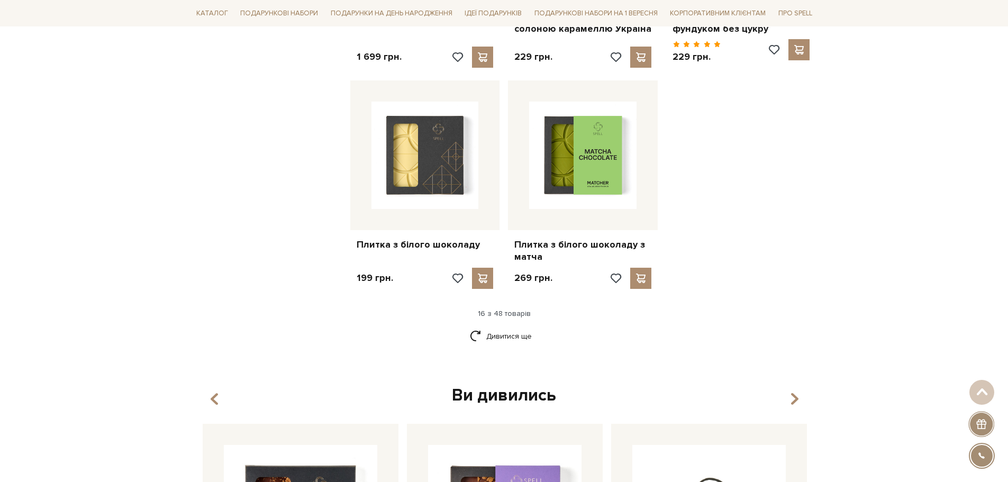
scroll to position [1323, 0]
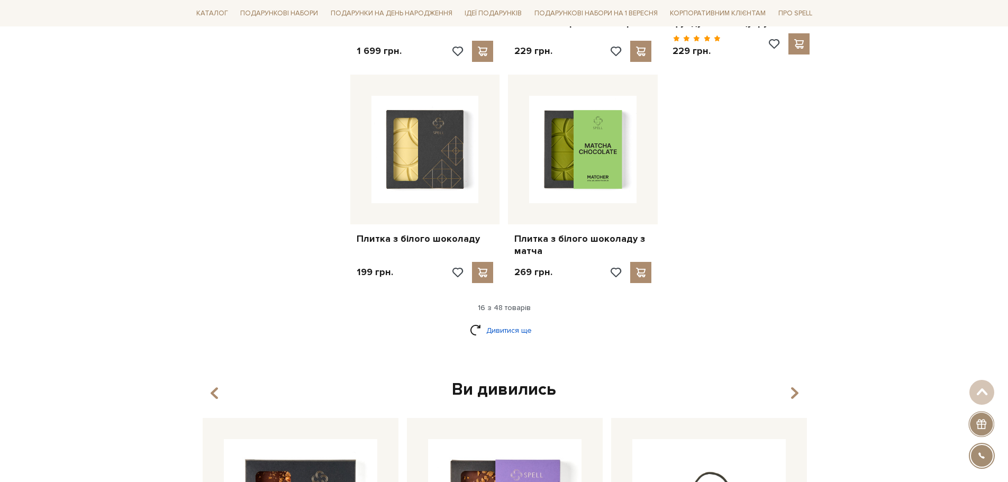
click at [511, 321] on link "Дивитися ще" at bounding box center [504, 330] width 69 height 19
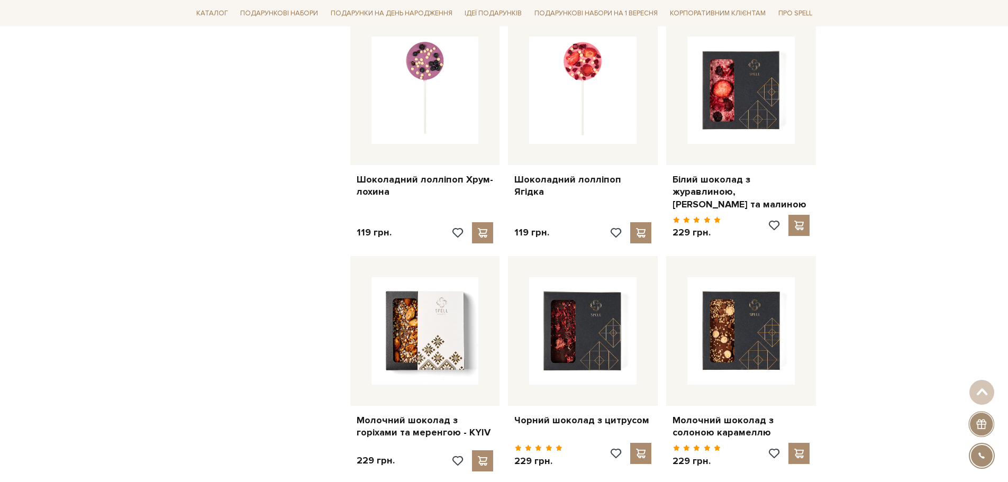
scroll to position [2117, 0]
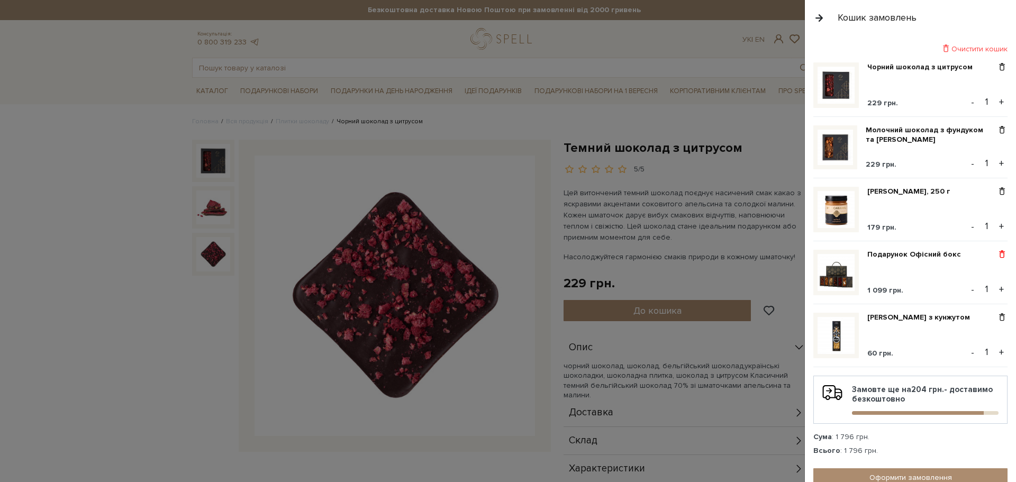
click at [996, 258] on span at bounding box center [1001, 255] width 11 height 10
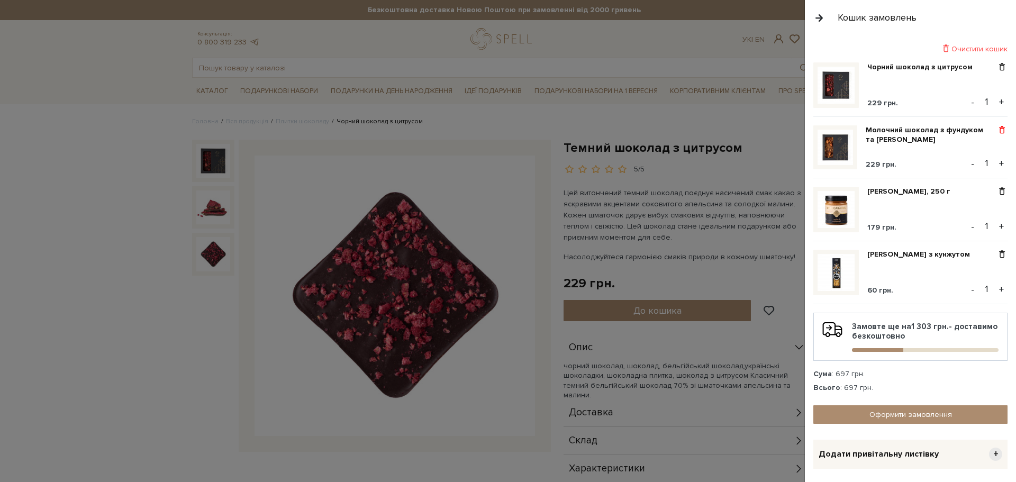
click at [999, 128] on span at bounding box center [1001, 130] width 11 height 10
